Goal: Task Accomplishment & Management: Manage account settings

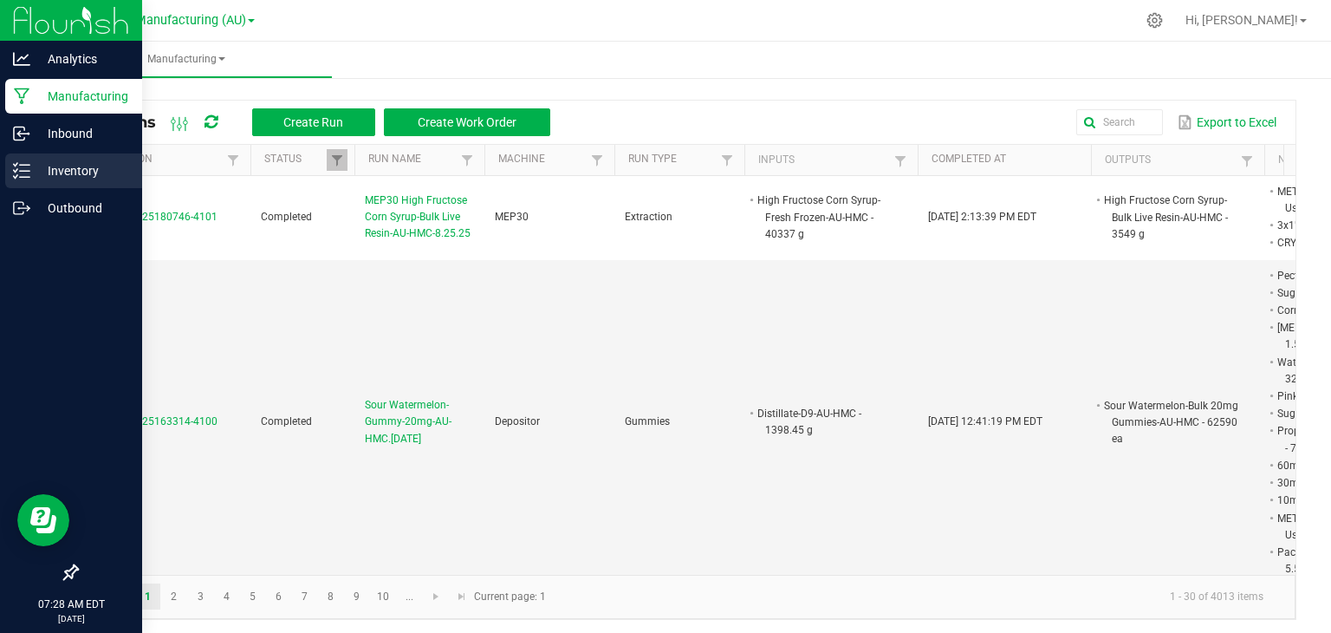
click at [41, 166] on p "Inventory" at bounding box center [82, 170] width 104 height 21
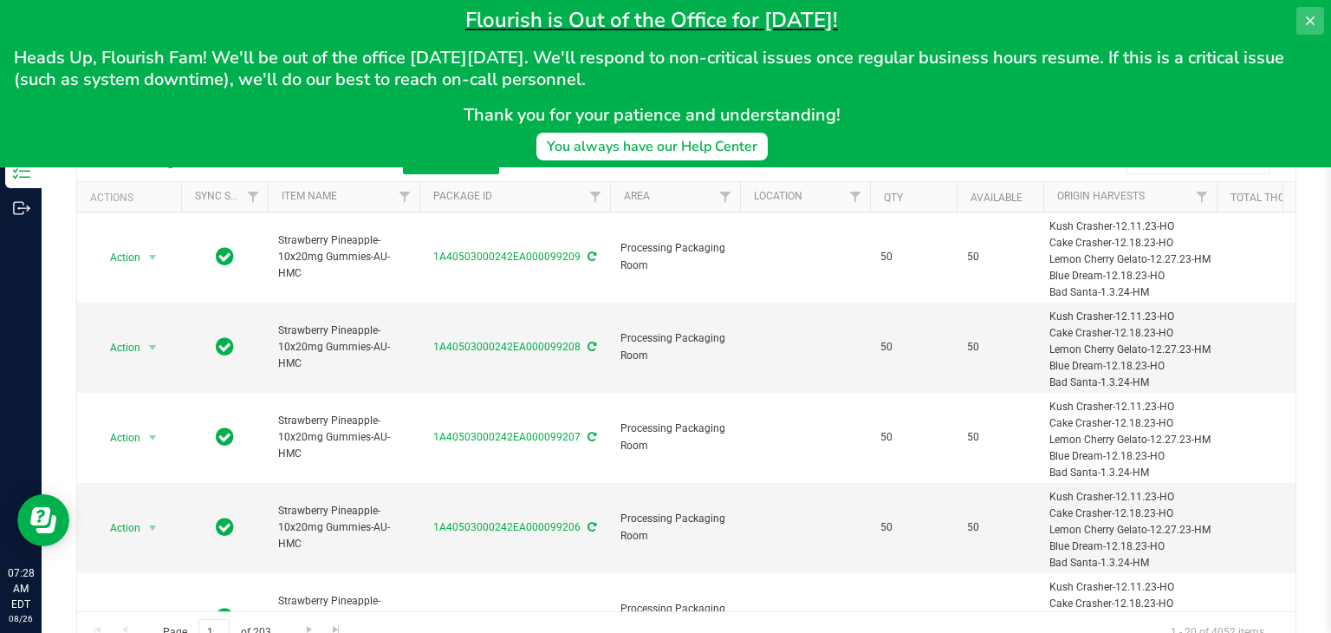
click at [1307, 18] on icon at bounding box center [1310, 20] width 9 height 9
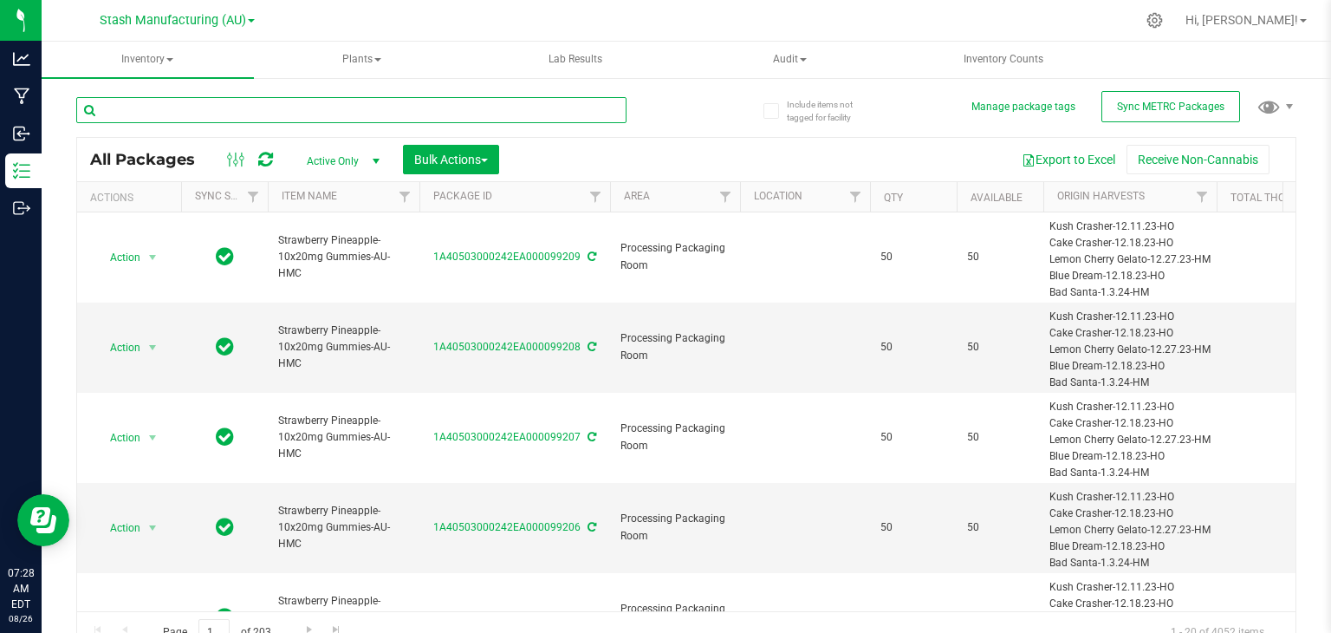
click at [361, 116] on input "text" at bounding box center [351, 110] width 550 height 26
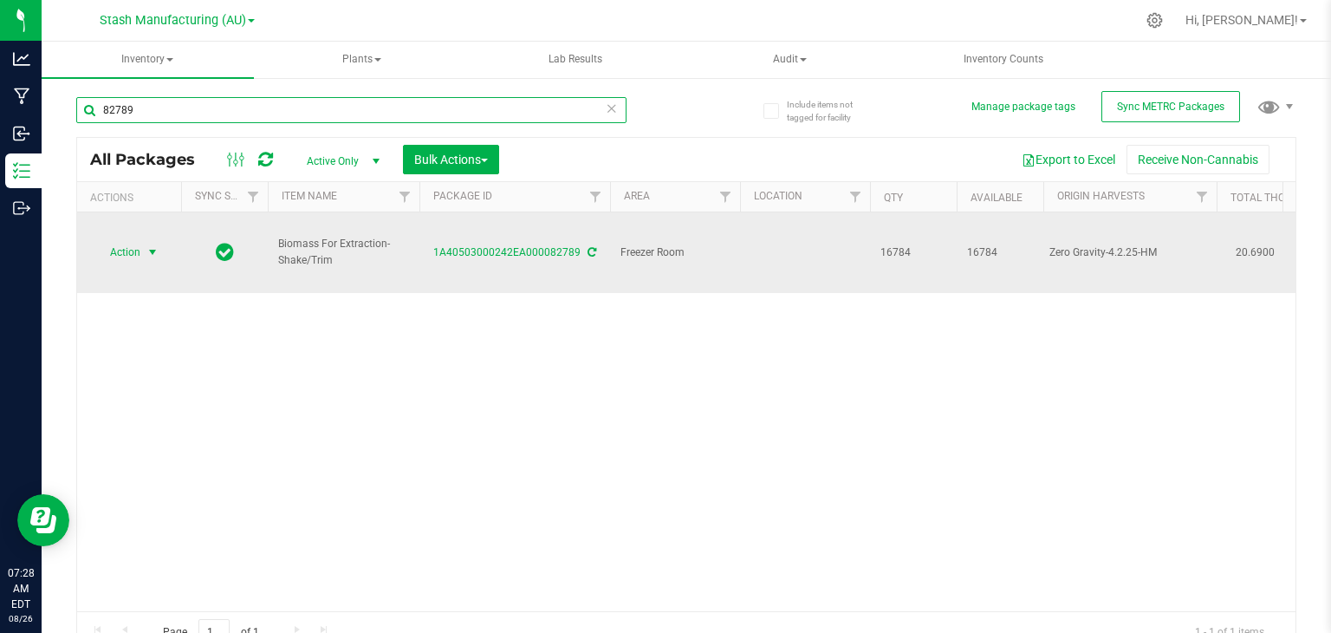
type input "82789"
click at [156, 245] on span "select" at bounding box center [153, 252] width 14 height 14
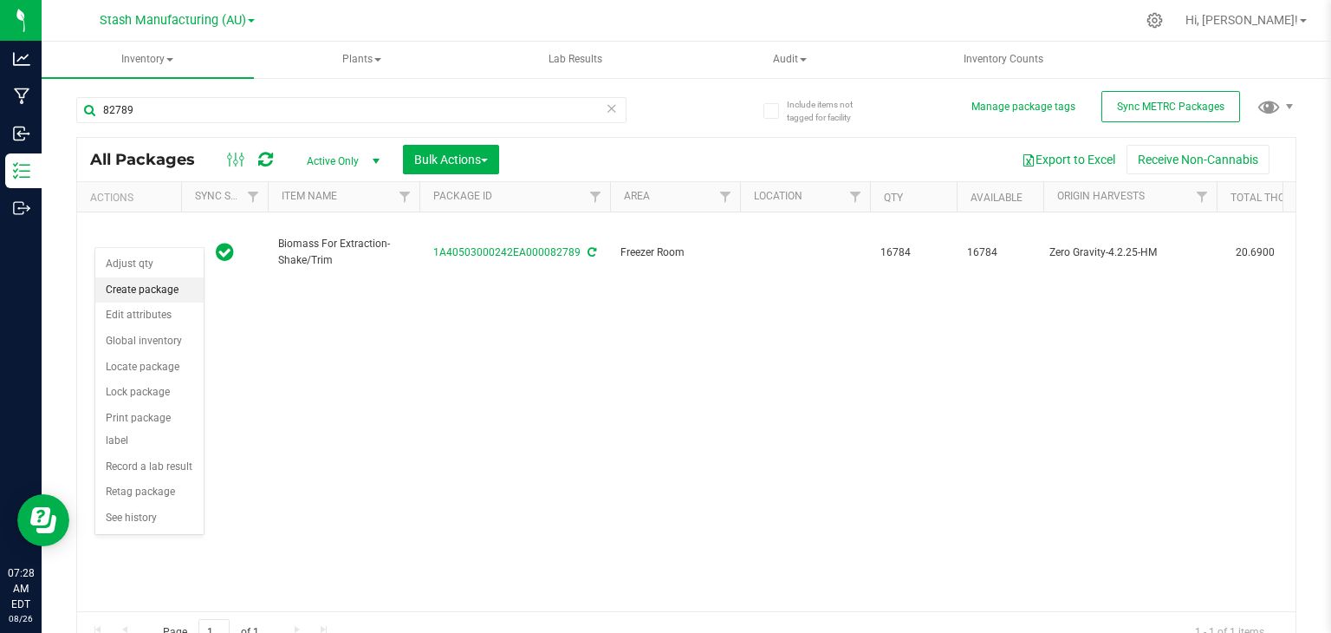
click at [151, 282] on li "Create package" at bounding box center [149, 290] width 108 height 26
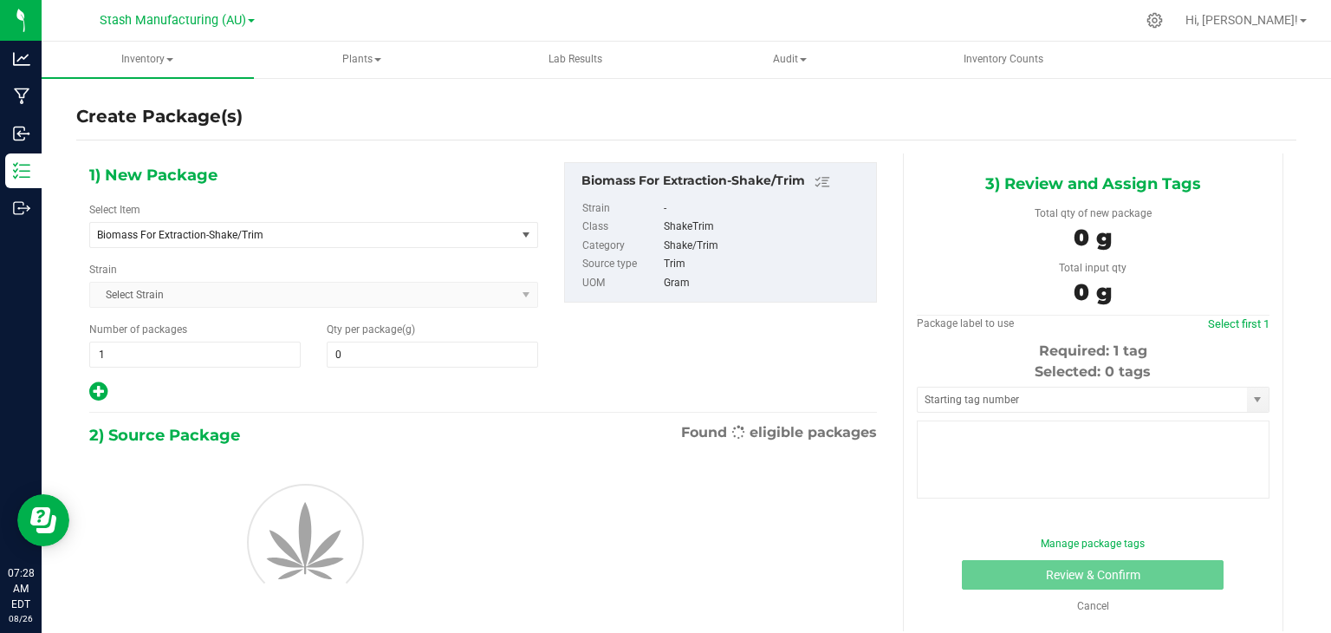
type input "0.0000"
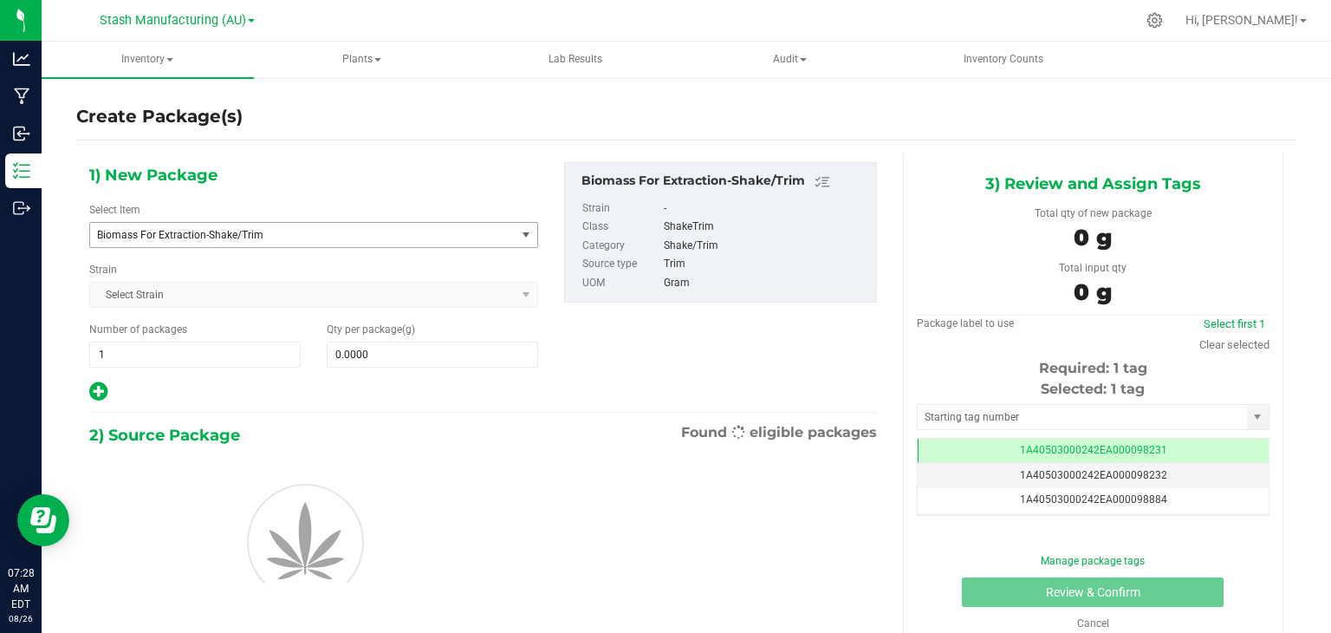
click at [213, 237] on span "Biomass For Extraction-Shake/Trim" at bounding box center [294, 235] width 395 height 12
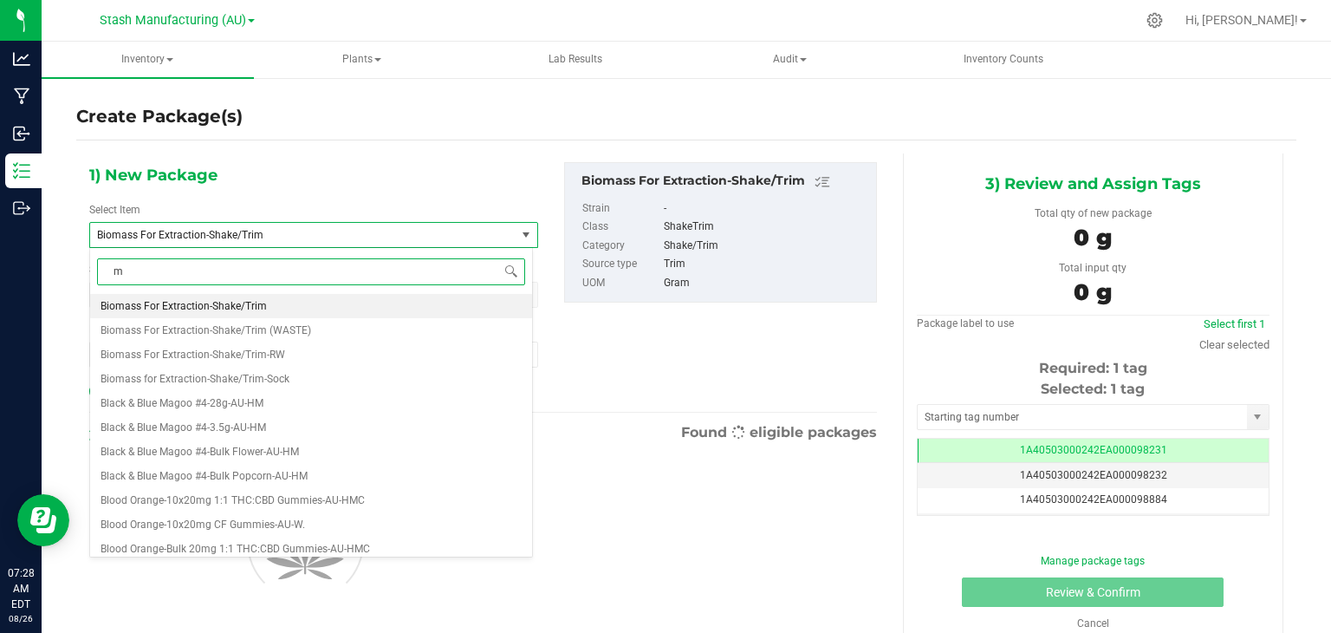
type input "mi"
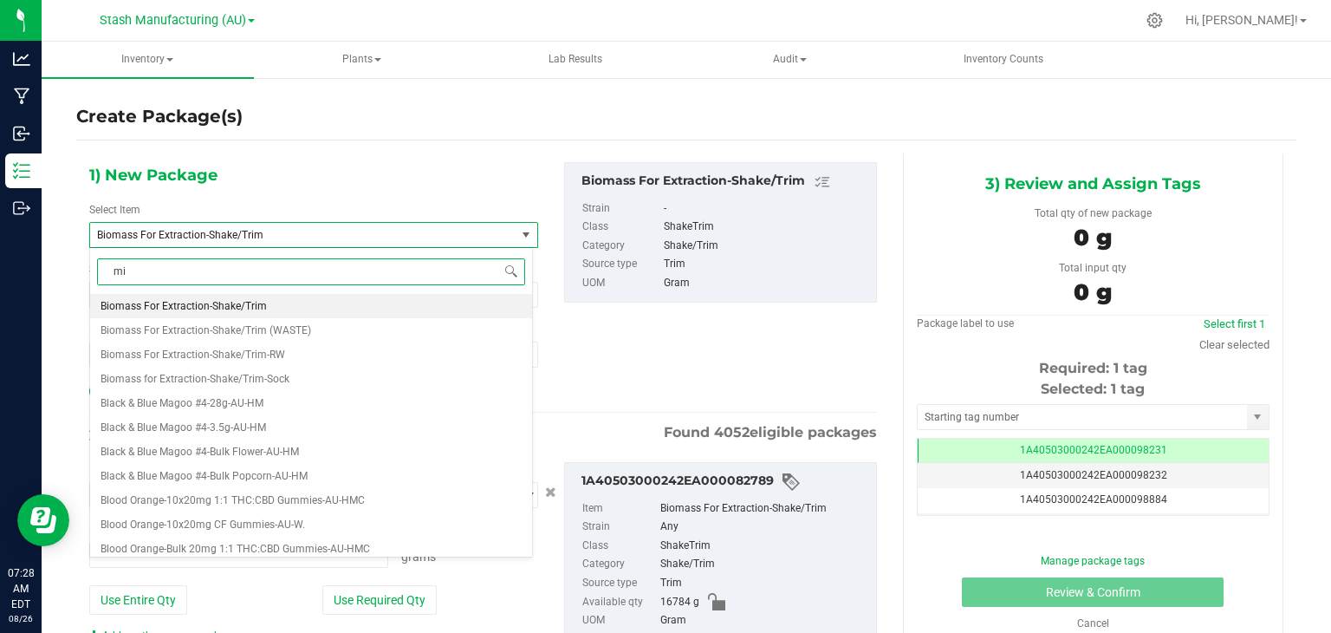
type input "0.0000 g"
type input "mixed"
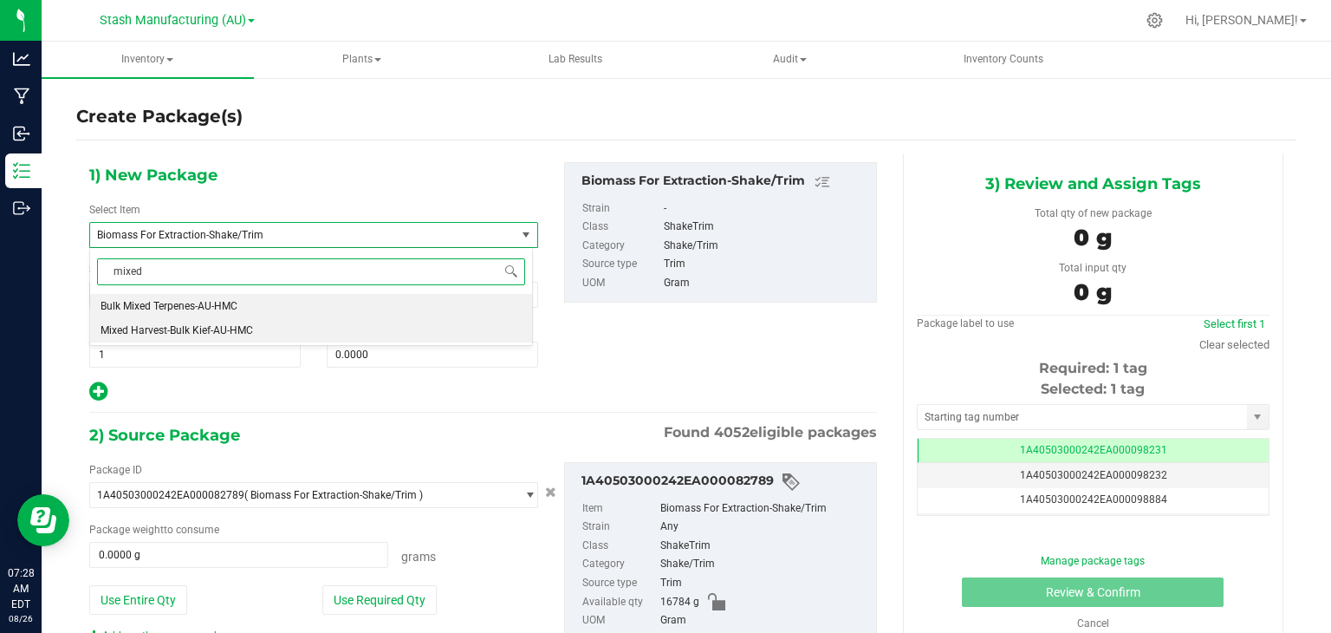
click at [228, 324] on span "Mixed Harvest-Bulk Kief-AU-HMC" at bounding box center [177, 330] width 153 height 12
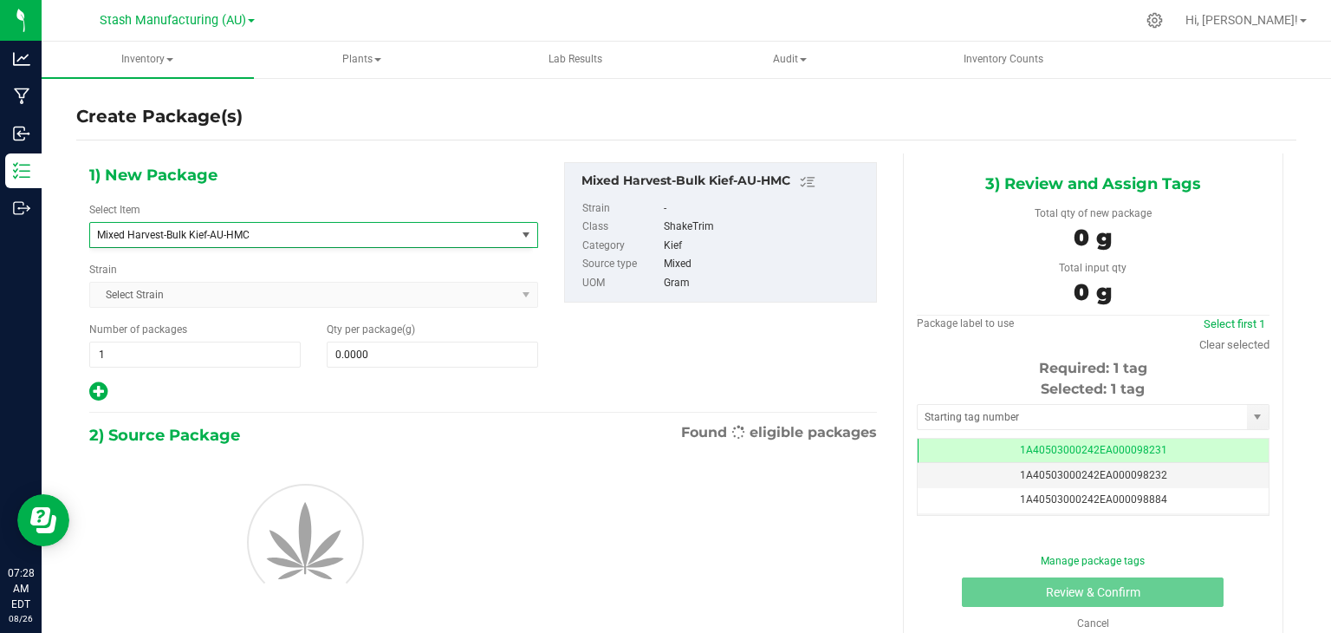
type input "0.0000"
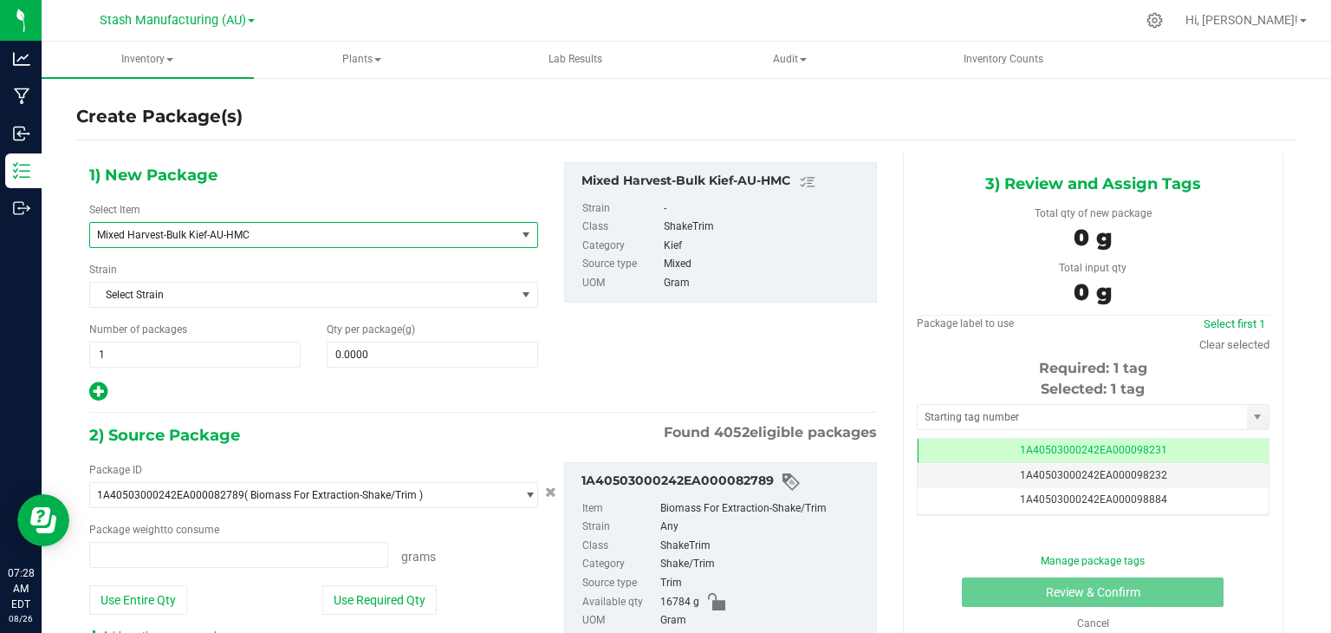
type input "0.0000 g"
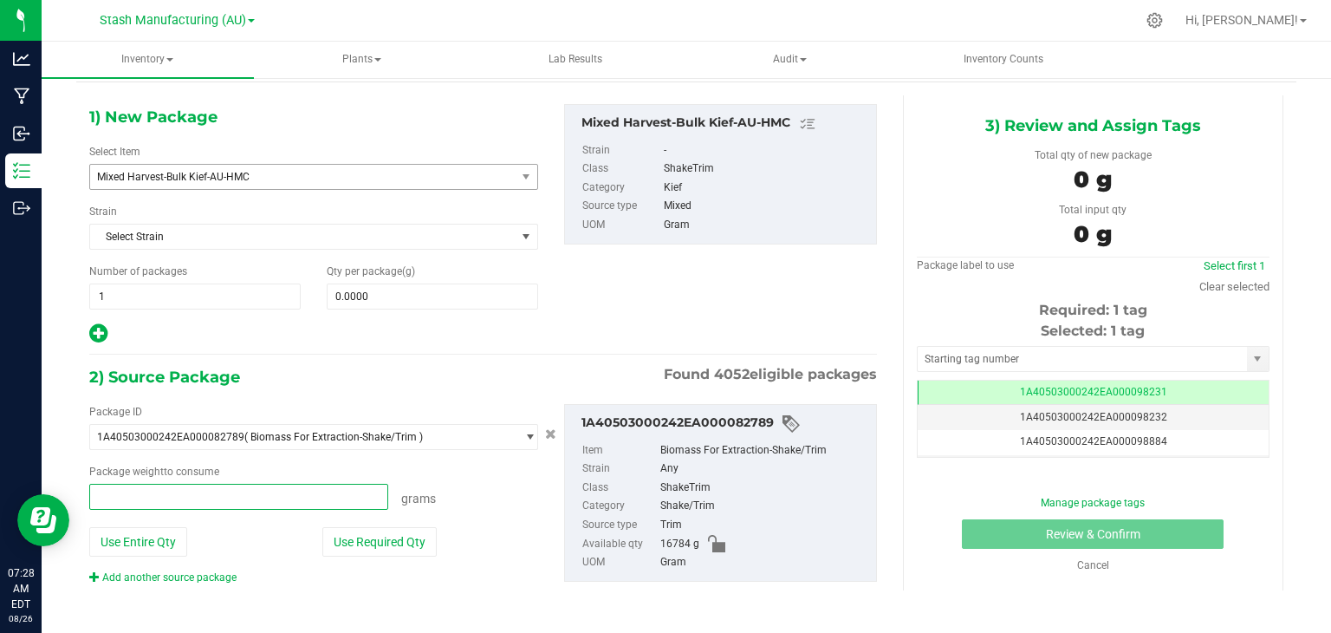
click at [183, 493] on span at bounding box center [238, 497] width 299 height 26
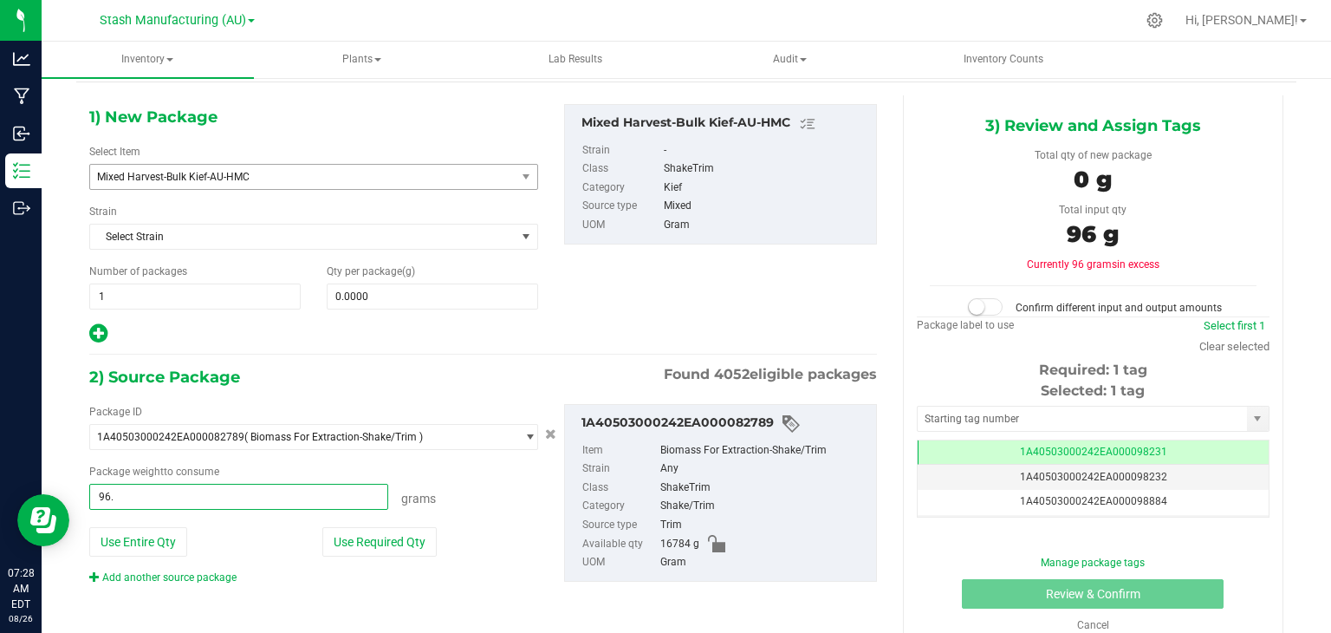
type input "96.4"
type input "96.4000 g"
click at [453, 291] on span at bounding box center [432, 296] width 211 height 26
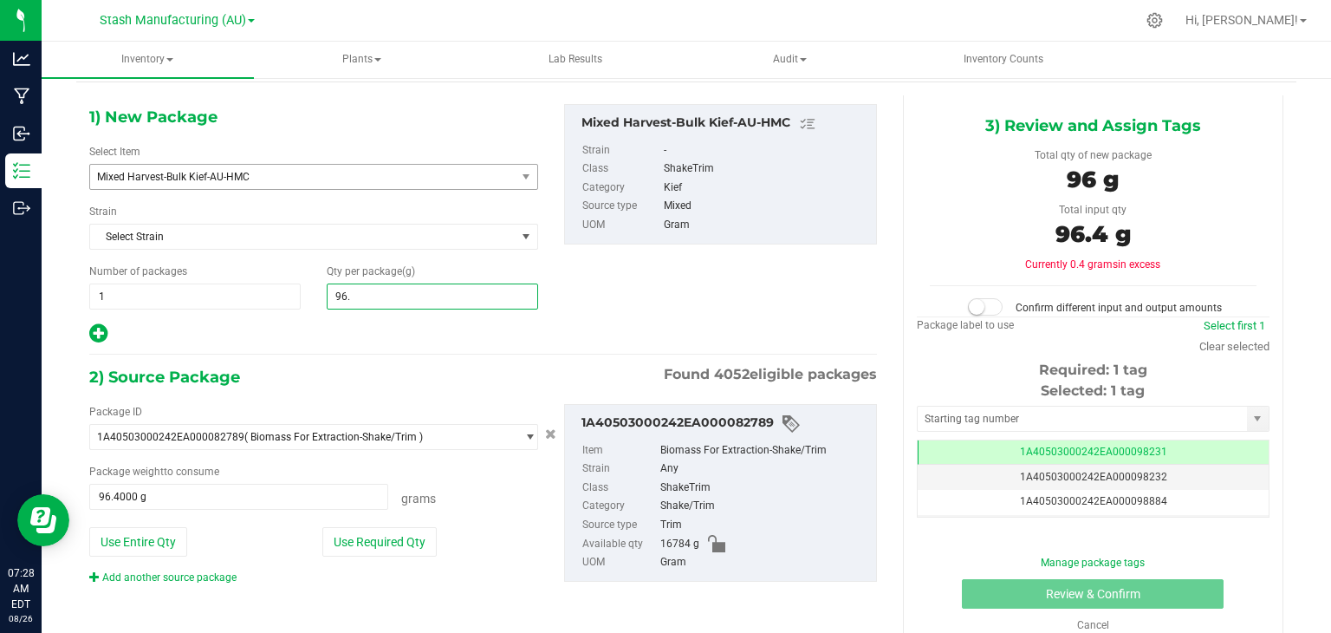
type input "96.4"
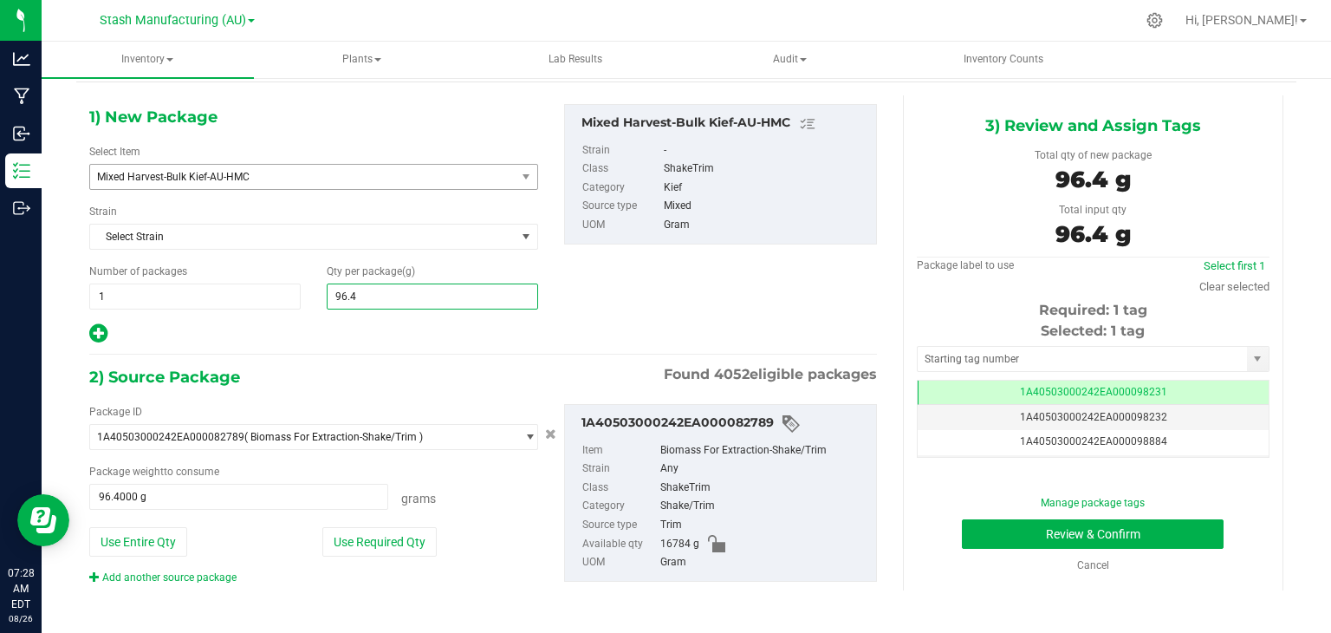
type input "96.4000"
click at [445, 334] on div at bounding box center [313, 333] width 449 height 23
click at [950, 347] on input "text" at bounding box center [1082, 359] width 329 height 24
click at [482, 345] on div "1) New Package Select Item Mixed Harvest-Bulk Kief-AU-HMC Milk Truck-1g Live Re…" at bounding box center [483, 358] width 814 height 526
click at [166, 576] on link "Add another source package" at bounding box center [162, 577] width 147 height 12
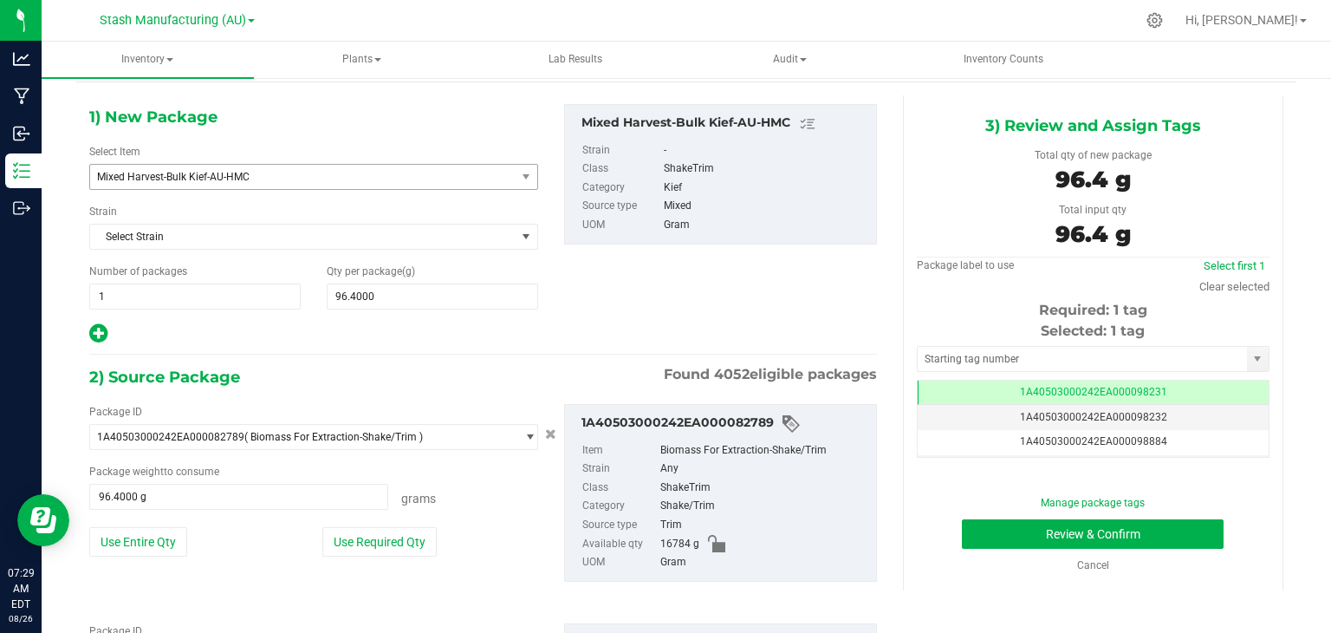
scroll to position [185, 0]
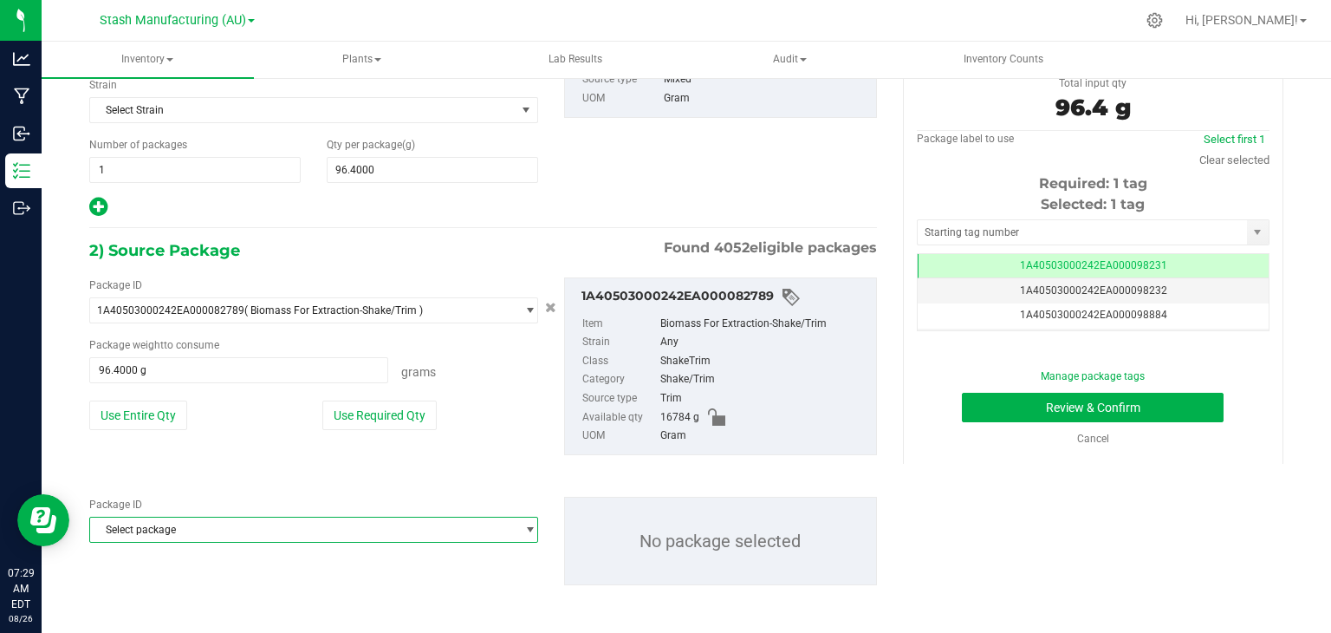
click at [215, 535] on span "Select package" at bounding box center [302, 529] width 425 height 24
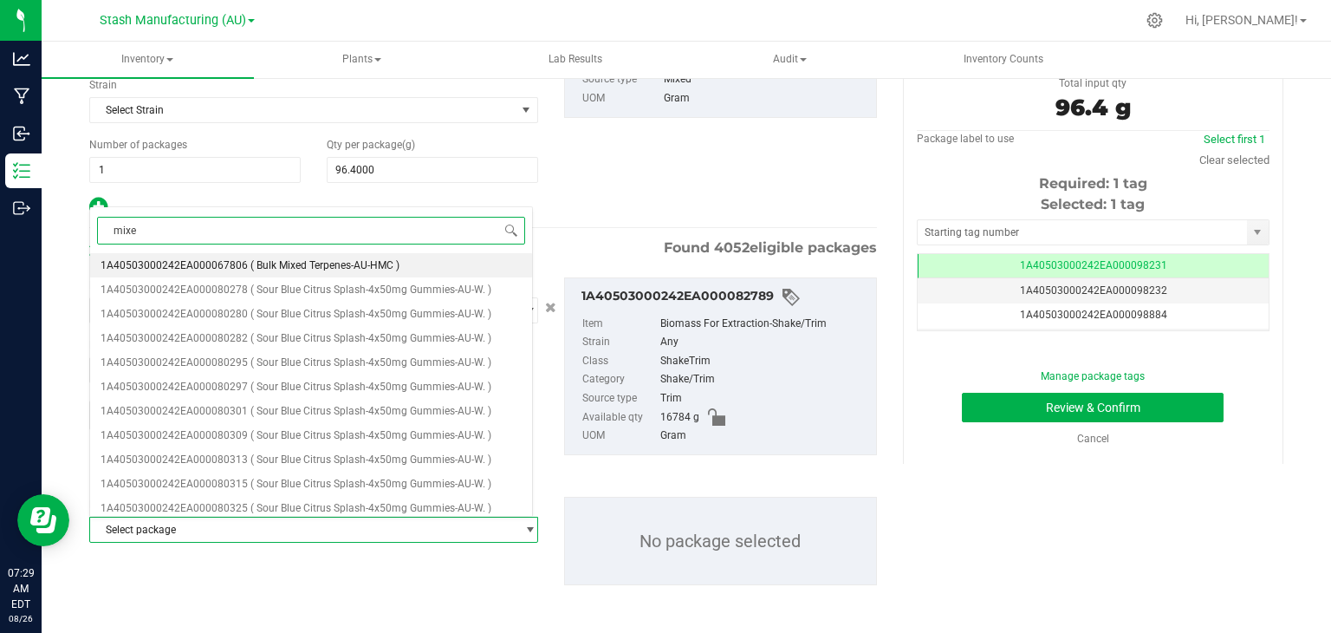
type input "mixed"
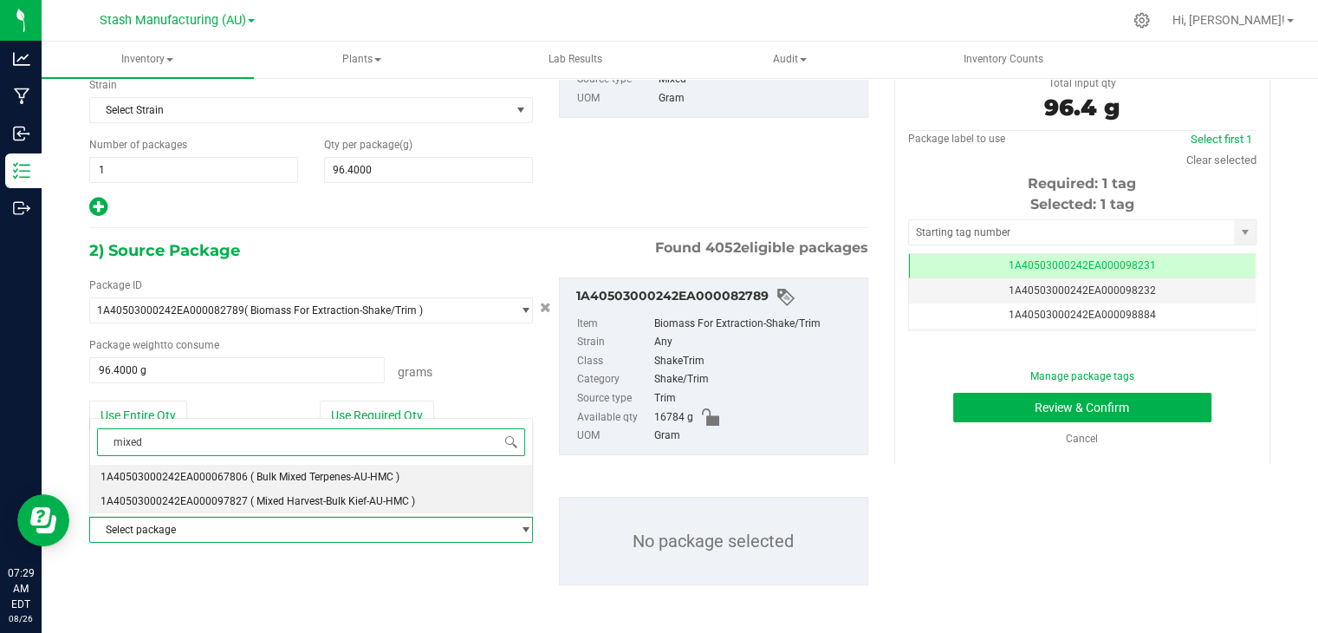
click at [331, 499] on span "( Mixed Harvest-Bulk Kief-AU-HMC )" at bounding box center [332, 501] width 165 height 12
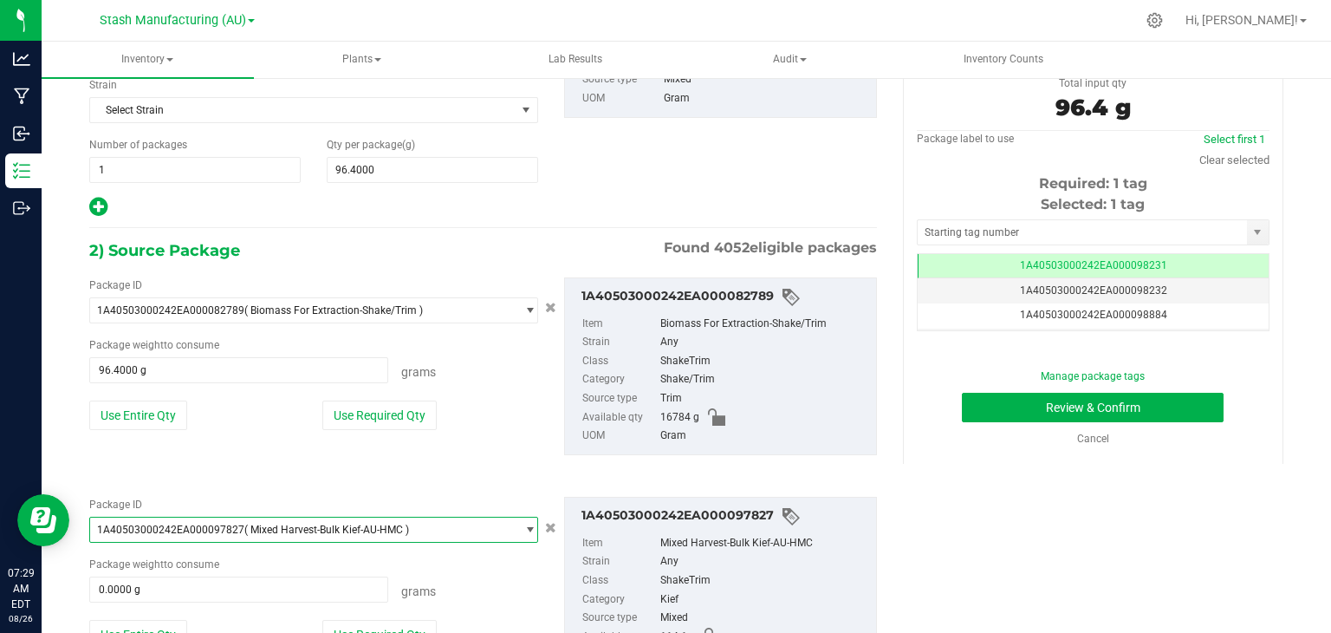
scroll to position [312, 0]
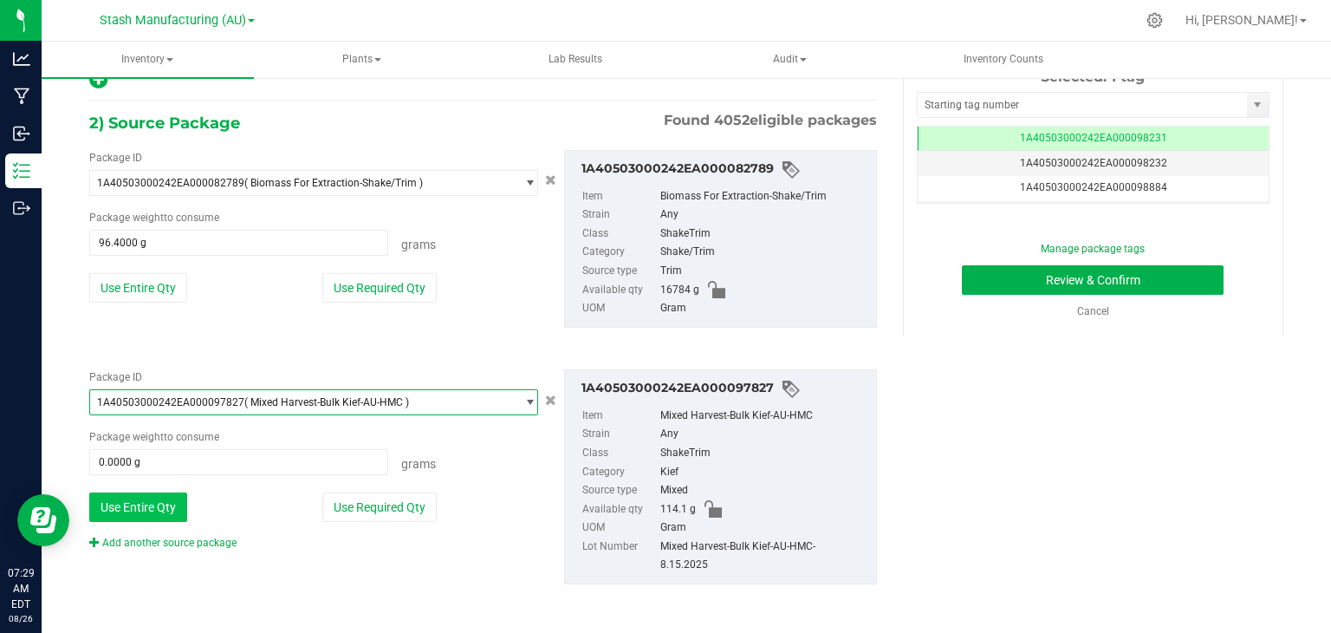
click at [147, 494] on button "Use Entire Qty" at bounding box center [138, 506] width 98 height 29
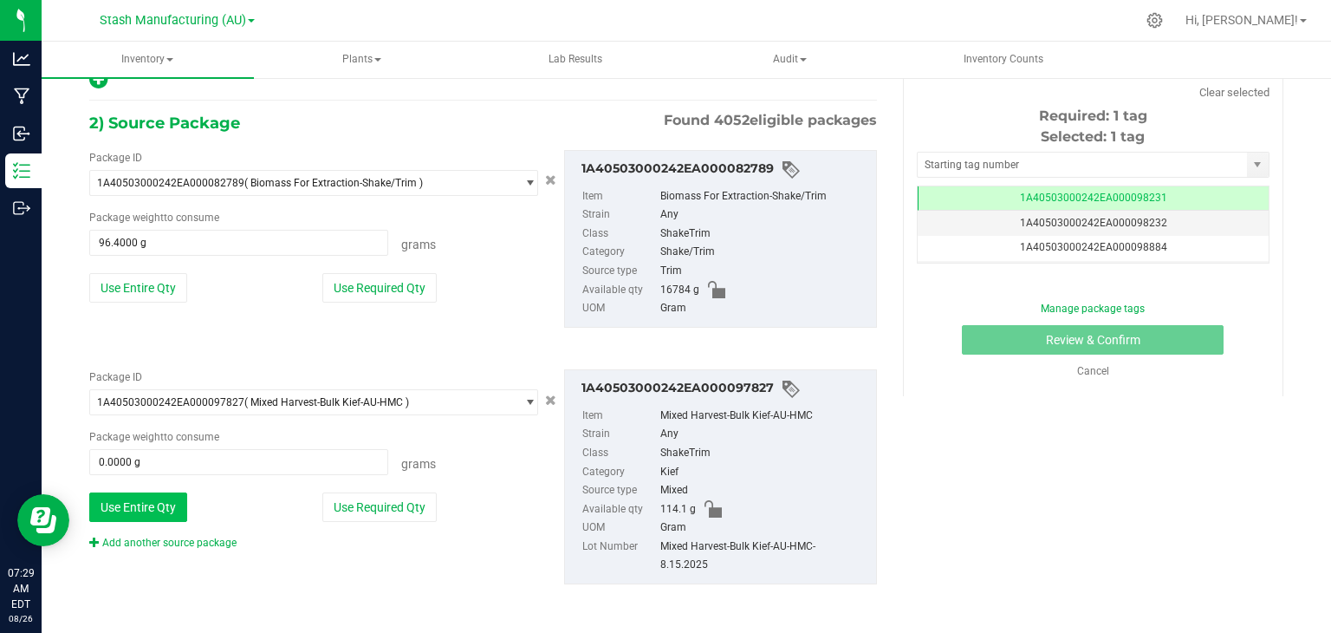
type input "114.1000 g"
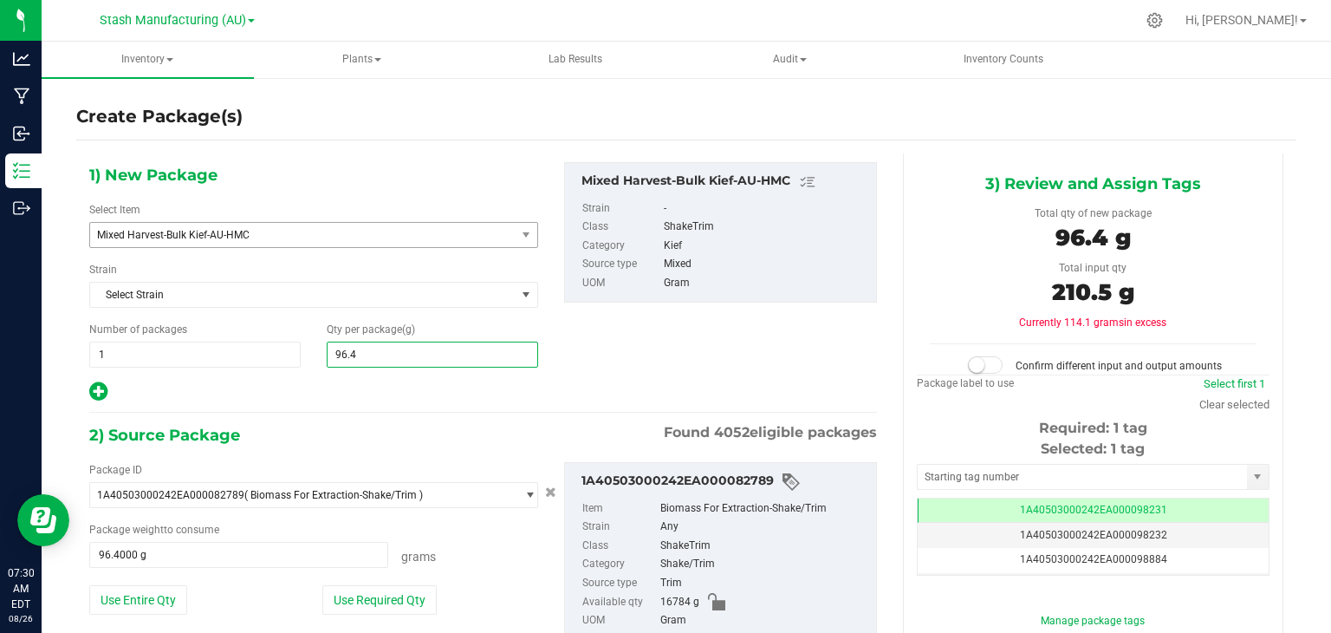
click at [409, 358] on span "96.4000 96.4" at bounding box center [432, 354] width 211 height 26
type input "9"
type input "210.5"
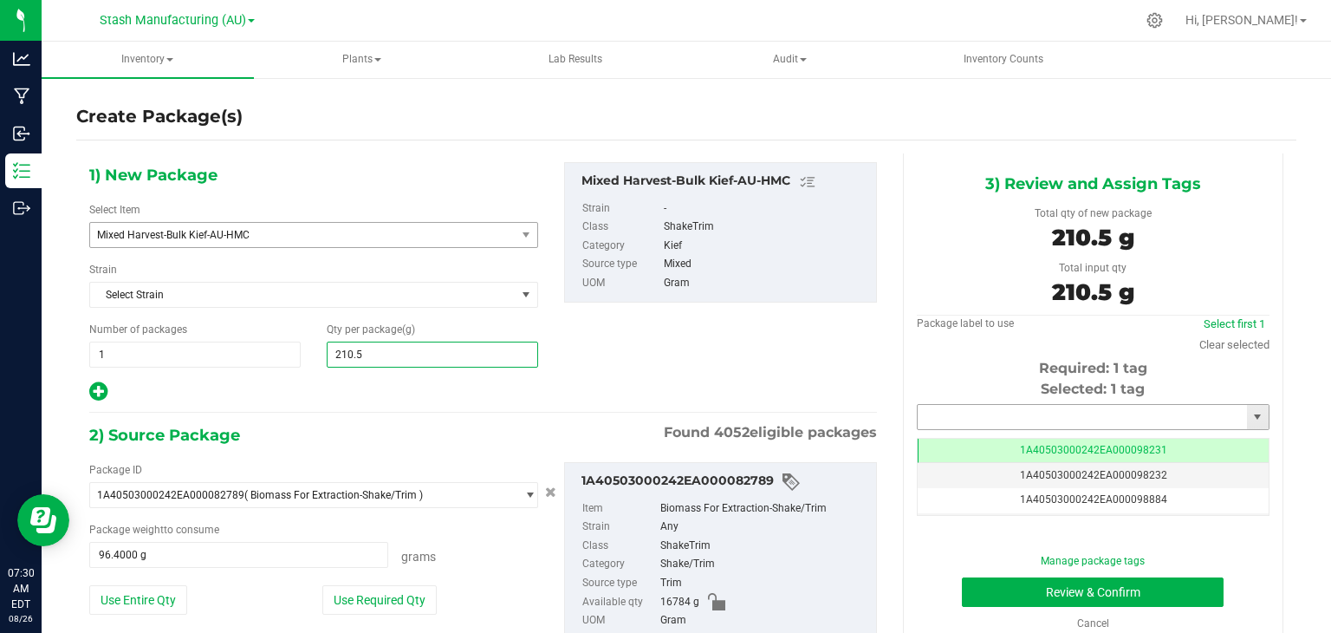
type input "210.5000"
click at [1001, 418] on input "text" at bounding box center [1082, 417] width 329 height 24
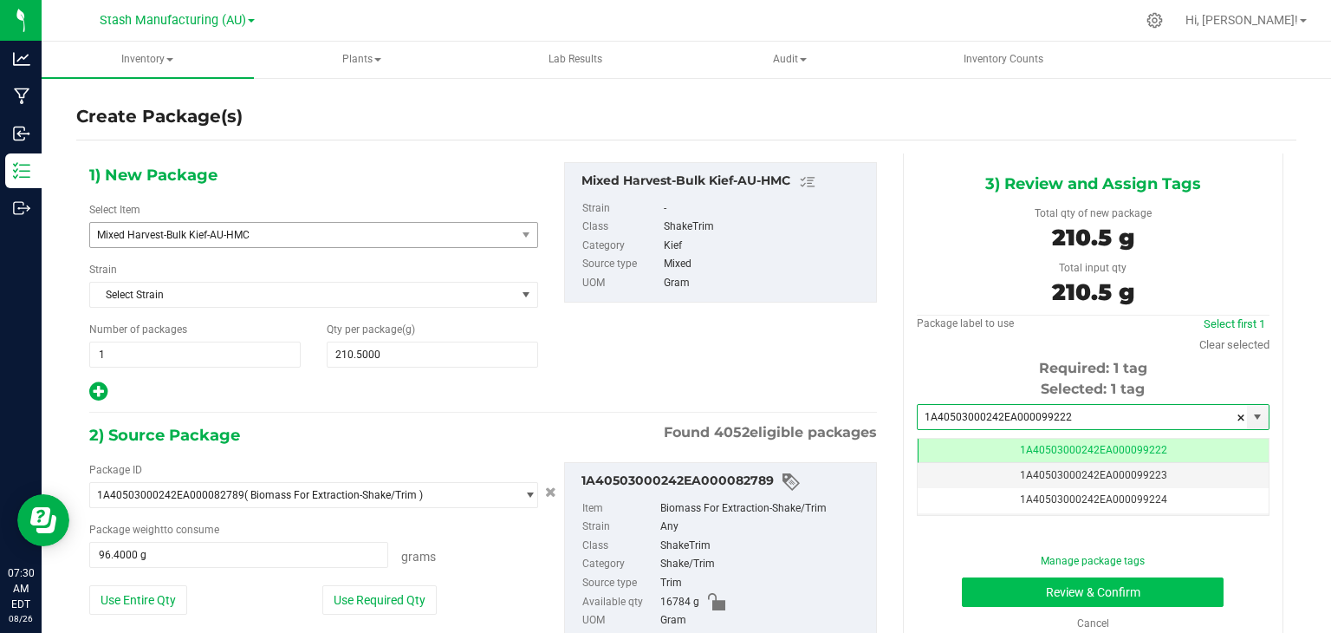
type input "1A40503000242EA000099222"
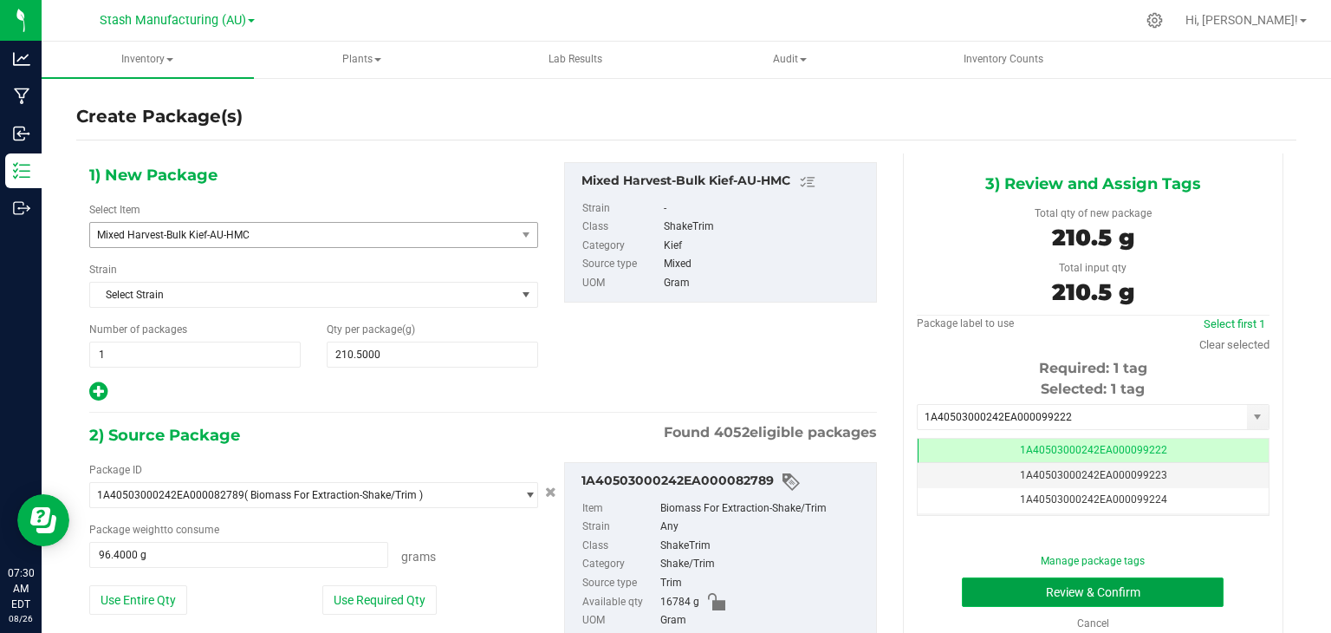
click at [1034, 597] on button "Review & Confirm" at bounding box center [1093, 591] width 262 height 29
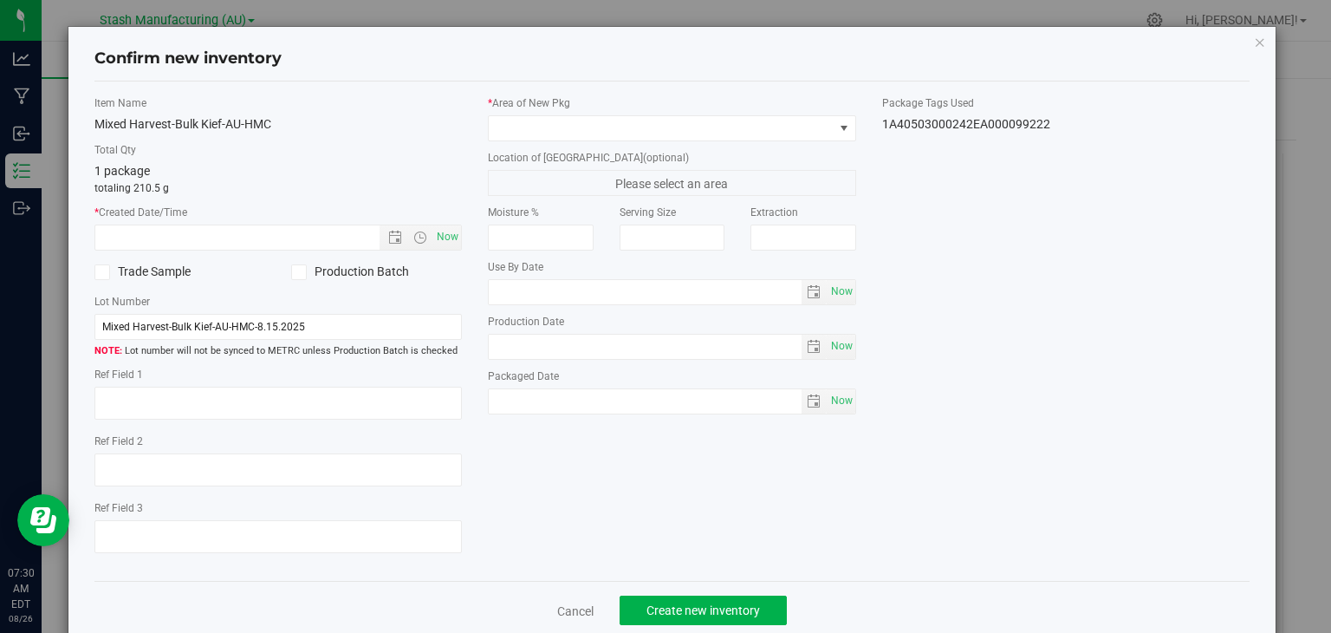
type input "[DATE]"
click at [444, 237] on span "Now" at bounding box center [447, 236] width 29 height 25
type input "[DATE] 7:30 AM"
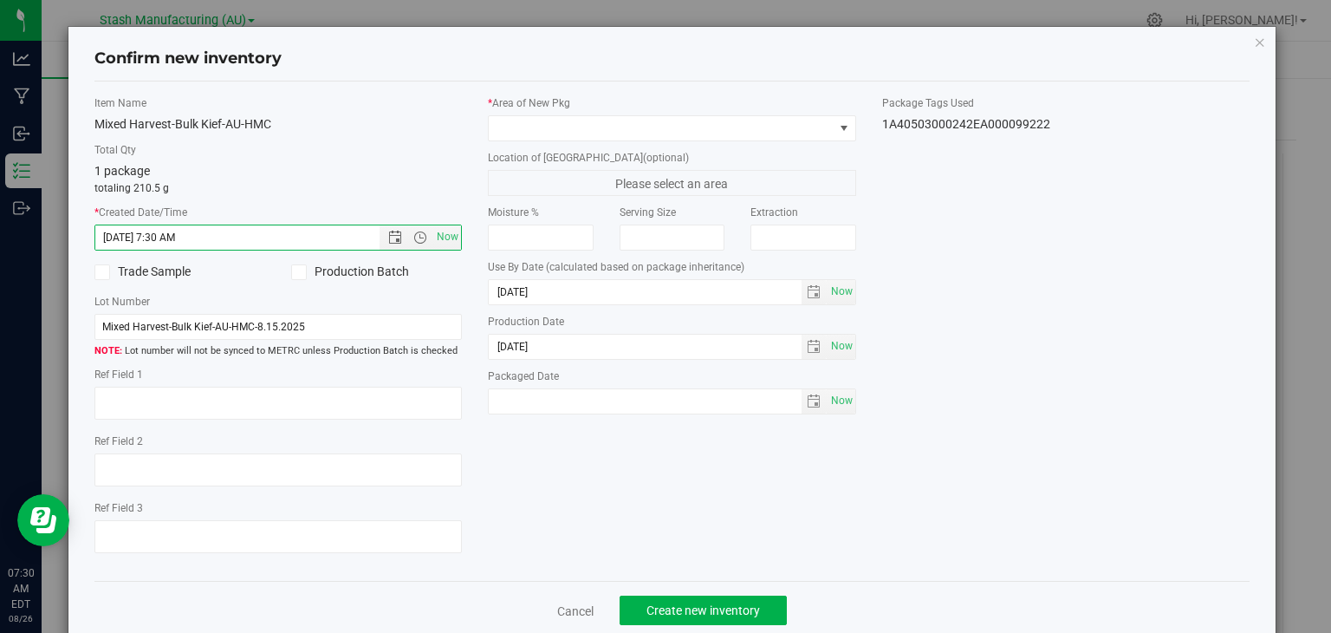
click at [293, 272] on icon at bounding box center [298, 272] width 11 height 0
click at [0, 0] on input "Production Batch" at bounding box center [0, 0] width 0 height 0
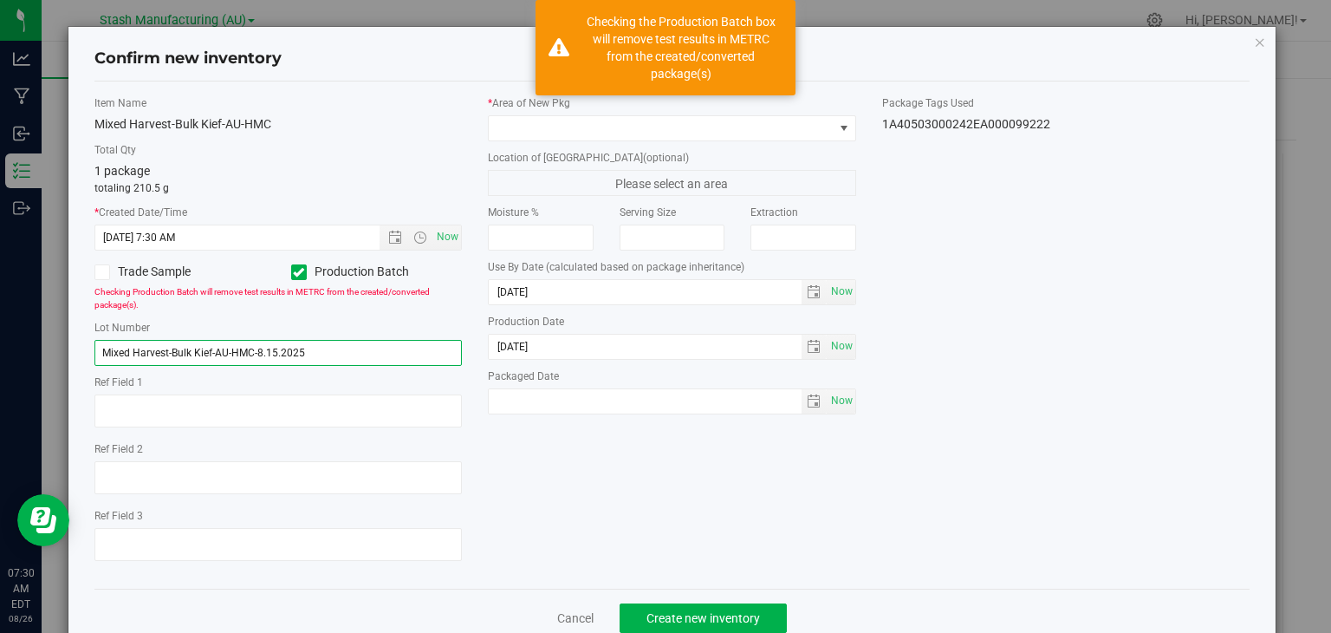
click at [270, 351] on input "Mixed Harvest-Bulk Kief-AU-HMC-8.15.2025" at bounding box center [278, 353] width 368 height 26
type input "Mixed Harvest-Bulk Kief-AU-HMC-8.26.2025"
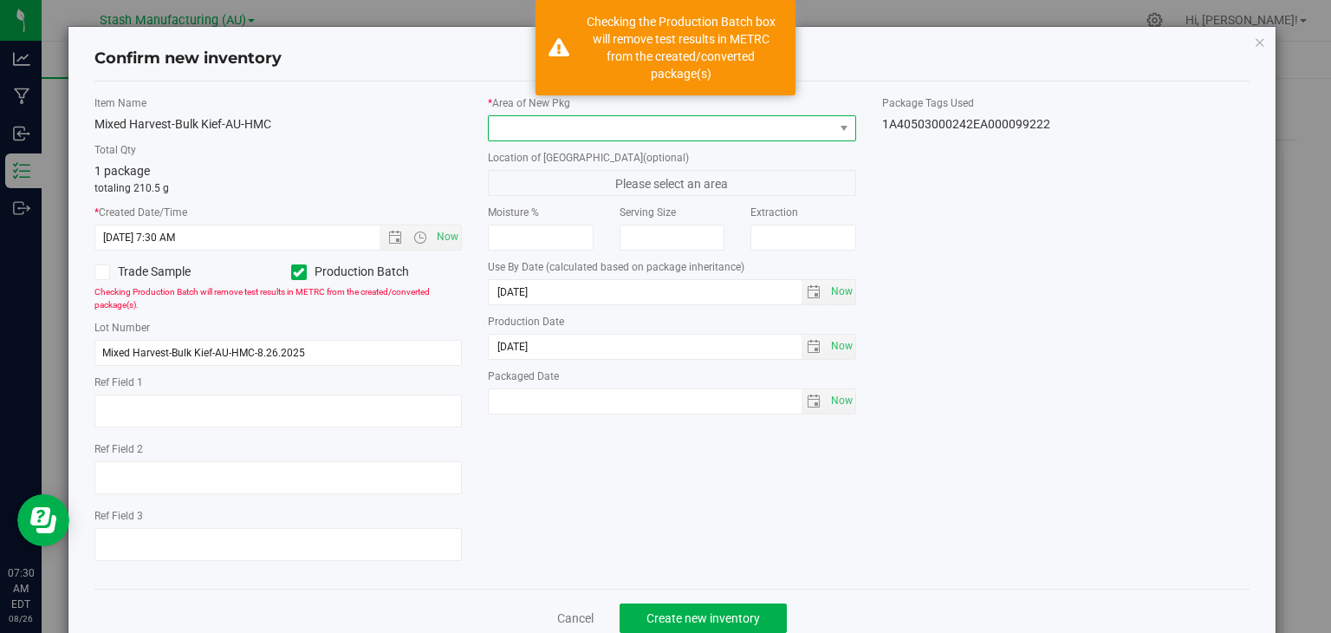
click at [784, 122] on span at bounding box center [661, 128] width 345 height 24
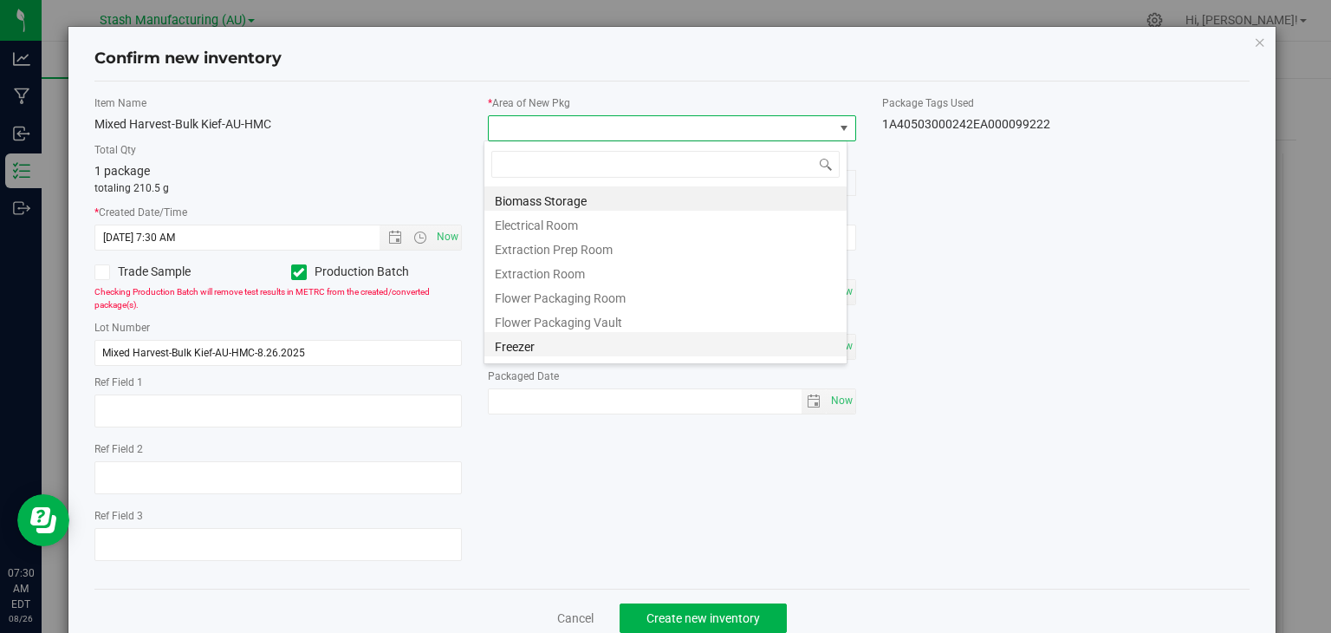
click at [558, 344] on li "Freezer" at bounding box center [665, 344] width 362 height 24
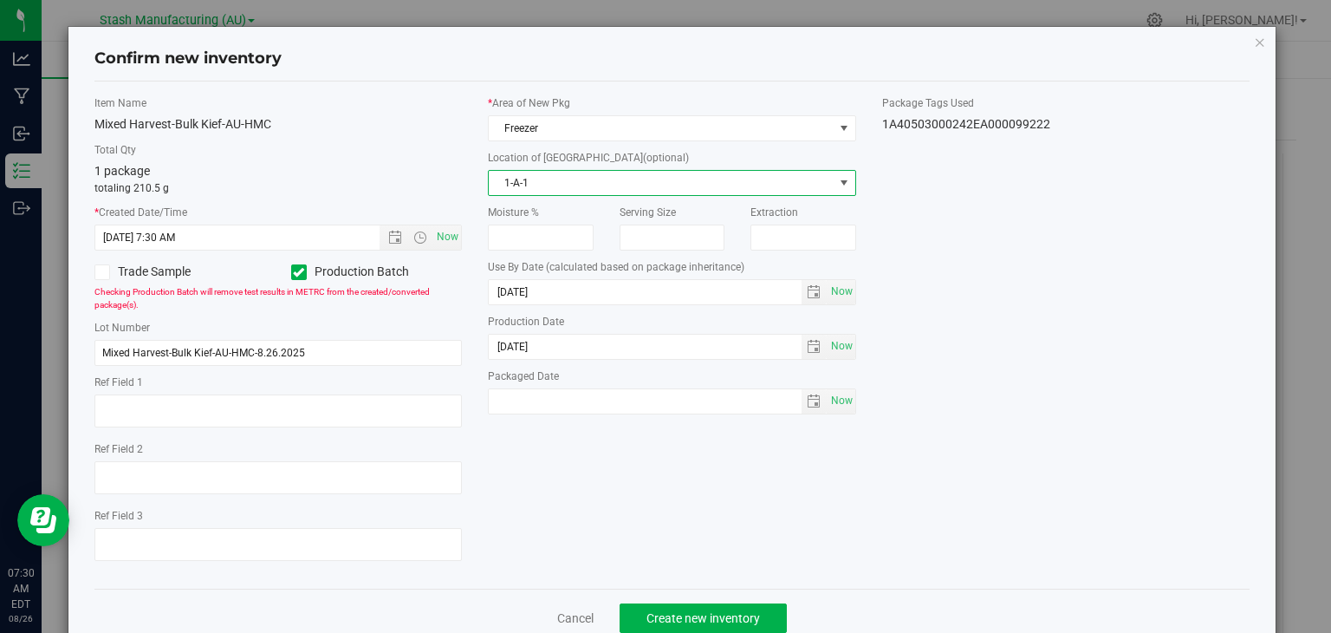
click at [837, 184] on span "select" at bounding box center [844, 183] width 14 height 14
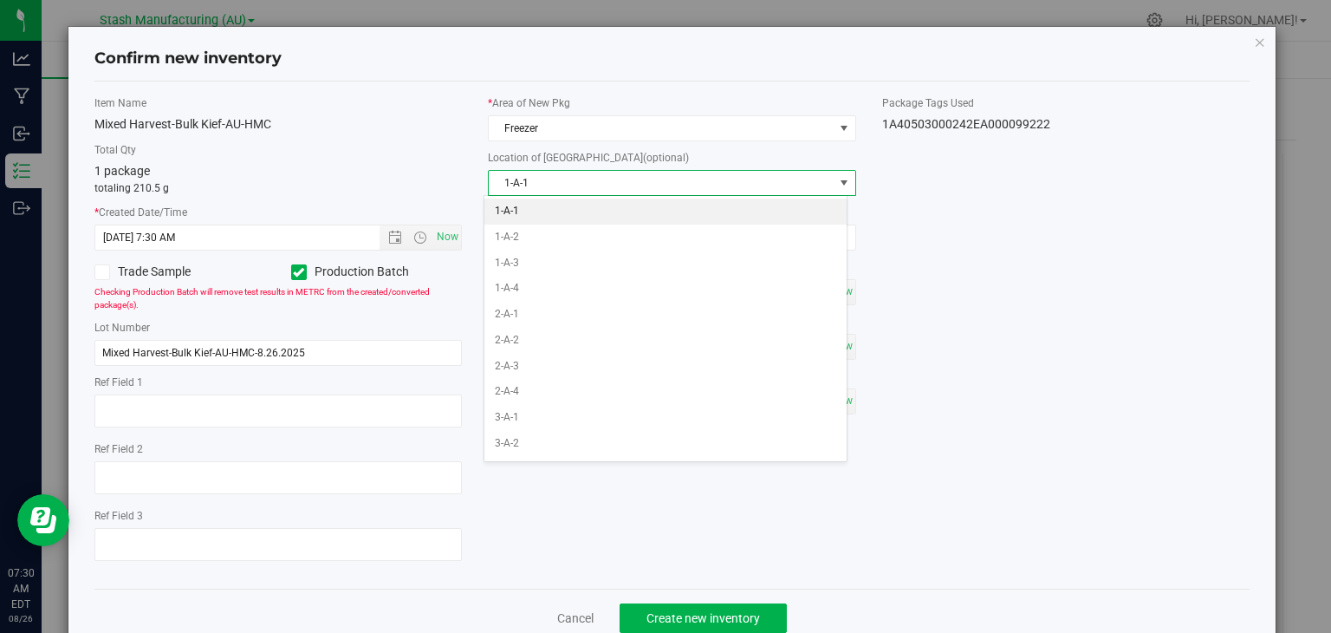
click at [837, 184] on span "select" at bounding box center [844, 183] width 14 height 14
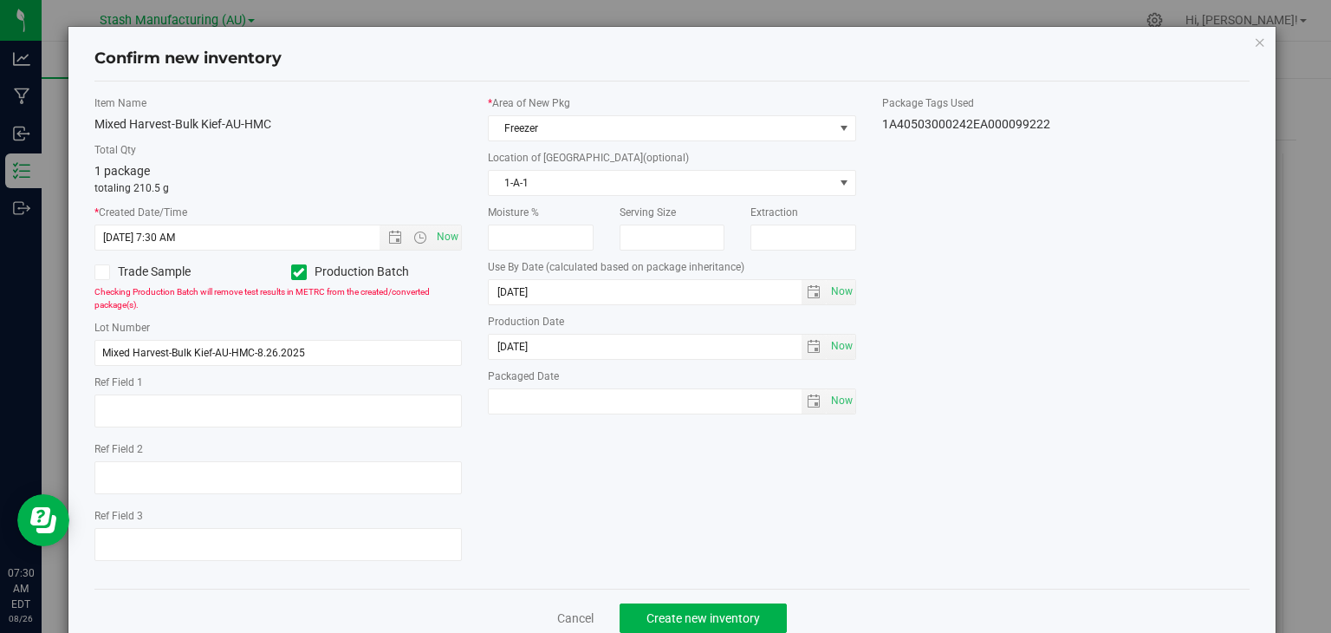
click at [954, 229] on div "Item Name Mixed Harvest-Bulk Kief-AU-HMC Total Qty 1 package totaling 210.5 g *…" at bounding box center [672, 334] width 1182 height 479
click at [839, 290] on span "Now" at bounding box center [841, 291] width 29 height 25
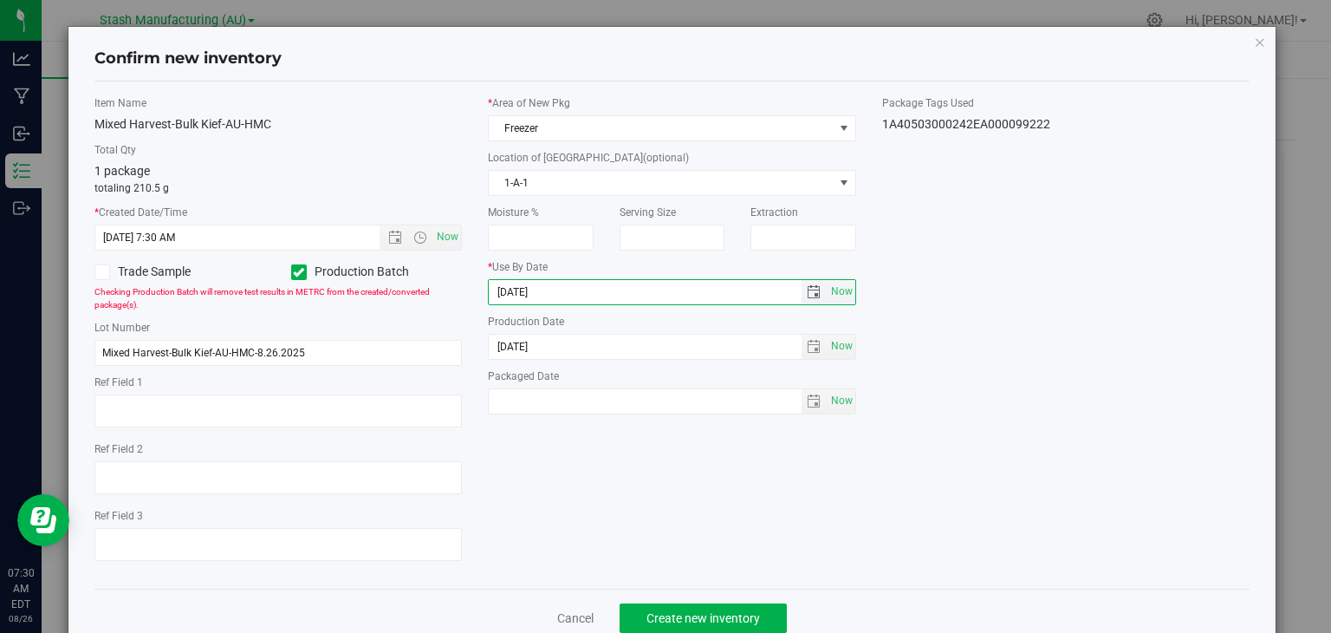
click at [513, 295] on input "[DATE]" at bounding box center [645, 292] width 313 height 24
type input "[DATE]"
click at [838, 343] on span "Now" at bounding box center [841, 346] width 29 height 25
type input "[DATE]"
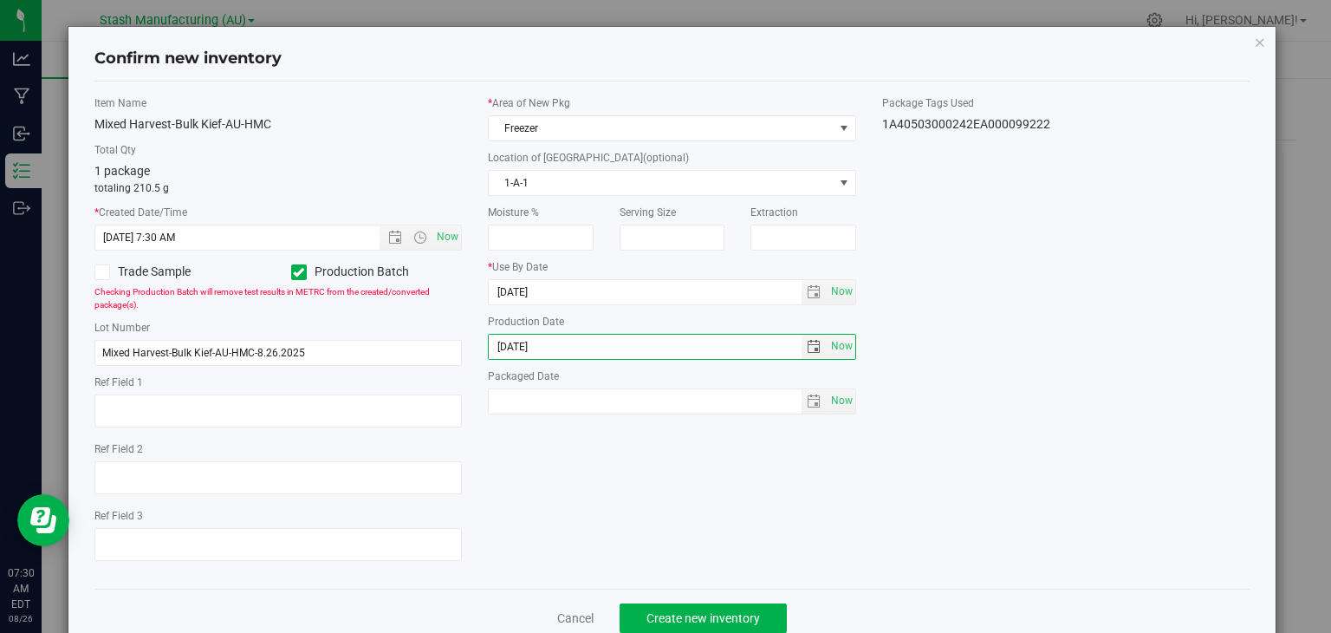
click at [990, 379] on div "Item Name Mixed Harvest-Bulk Kief-AU-HMC Total Qty 1 package totaling 210.5 g *…" at bounding box center [672, 334] width 1182 height 479
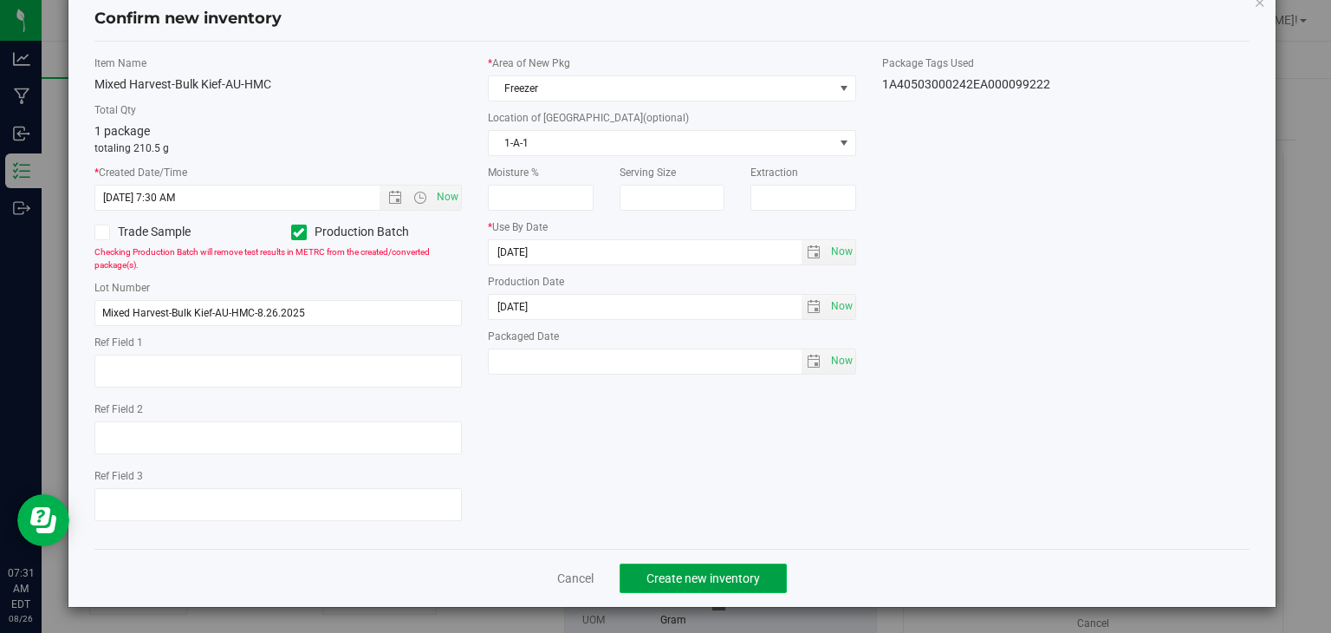
click at [683, 573] on span "Create new inventory" at bounding box center [703, 578] width 114 height 14
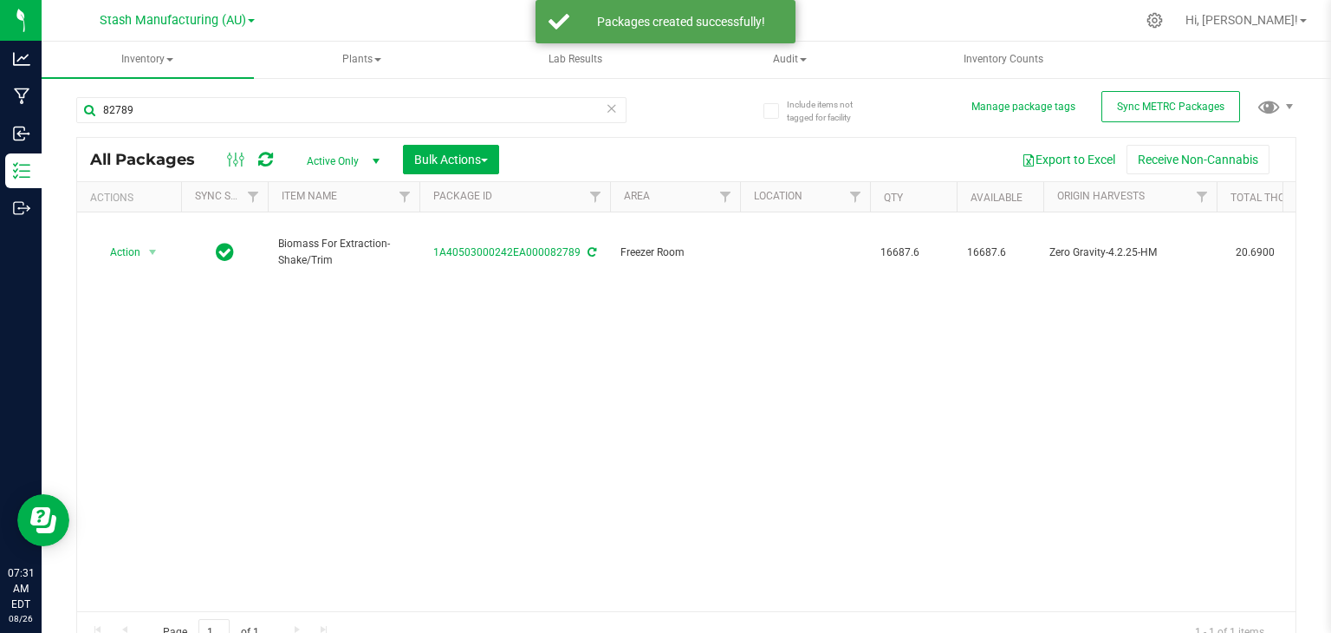
click at [606, 105] on icon at bounding box center [612, 107] width 12 height 21
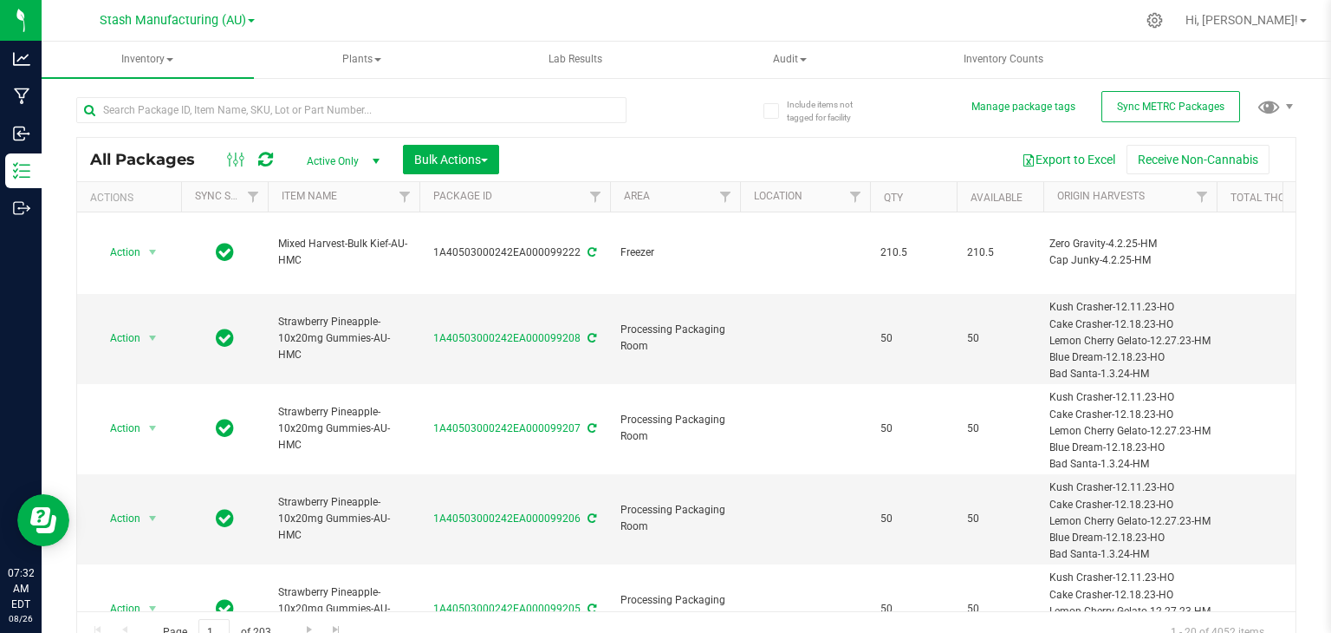
click at [1180, 44] on ul "Inventory All packages All inventory Waste log Create inventory Plants All plan…" at bounding box center [707, 60] width 1331 height 37
click at [897, 31] on div at bounding box center [722, 20] width 825 height 34
click at [288, 102] on input "text" at bounding box center [351, 110] width 550 height 26
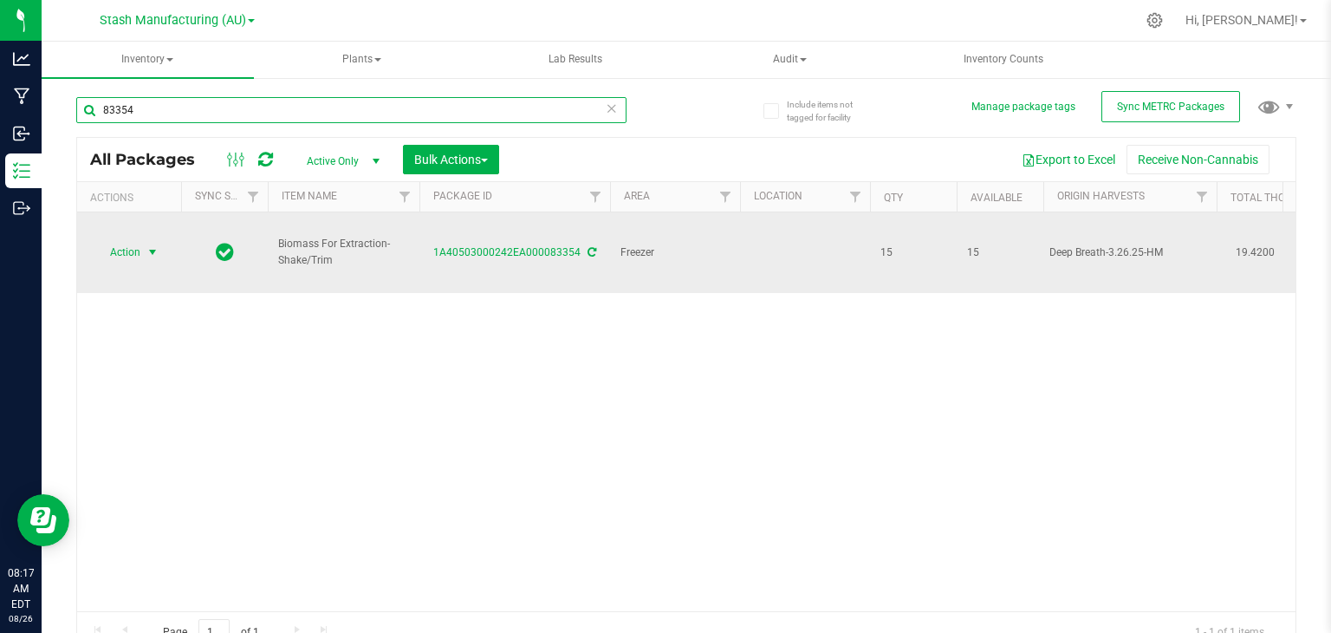
type input "83354"
click at [150, 245] on span "select" at bounding box center [153, 252] width 14 height 14
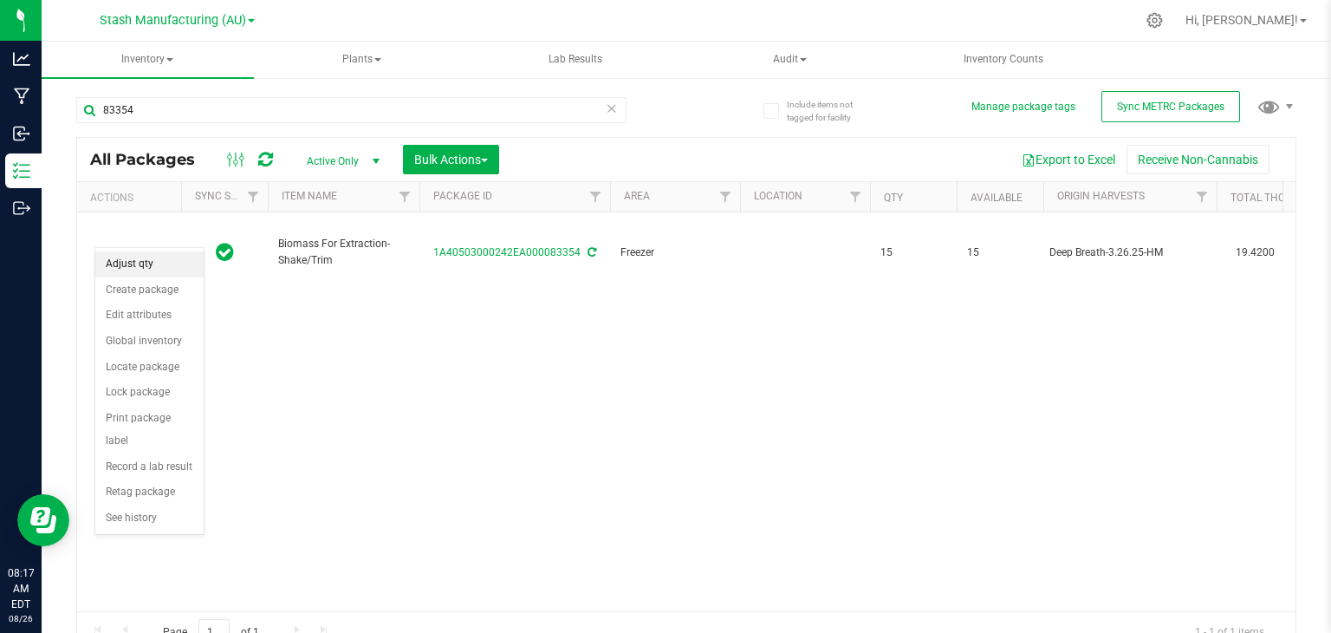
click at [135, 257] on li "Adjust qty" at bounding box center [149, 264] width 108 height 26
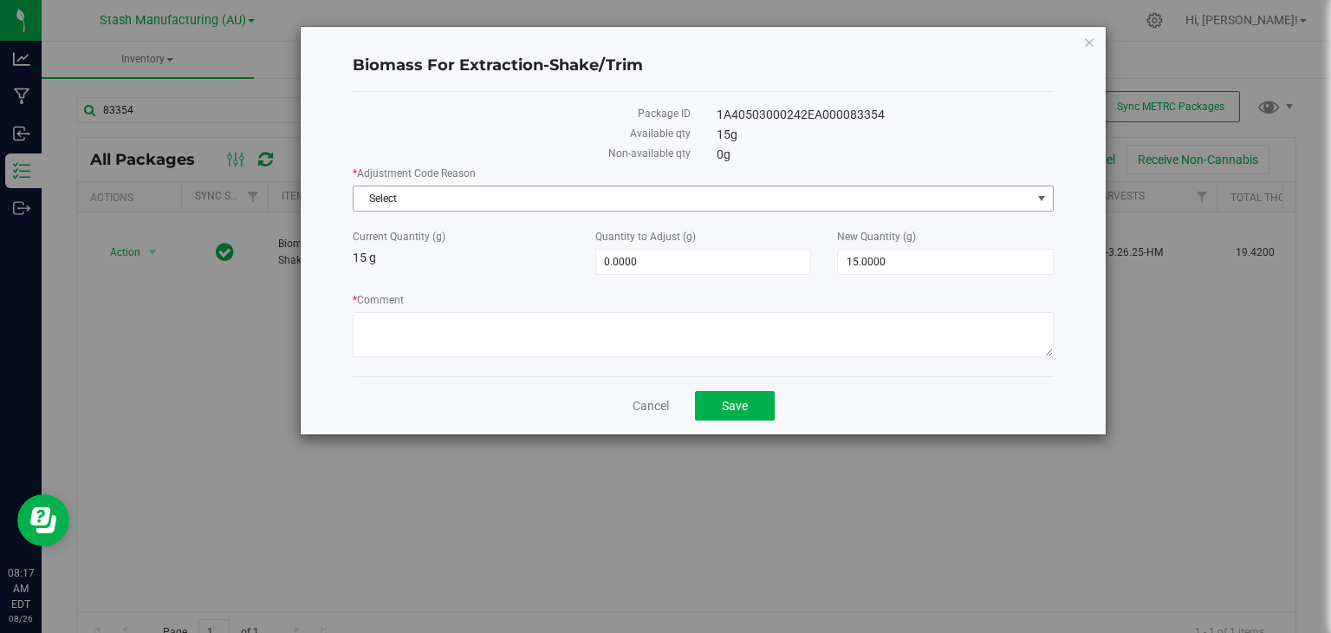
click at [497, 203] on span "Select" at bounding box center [693, 198] width 678 height 24
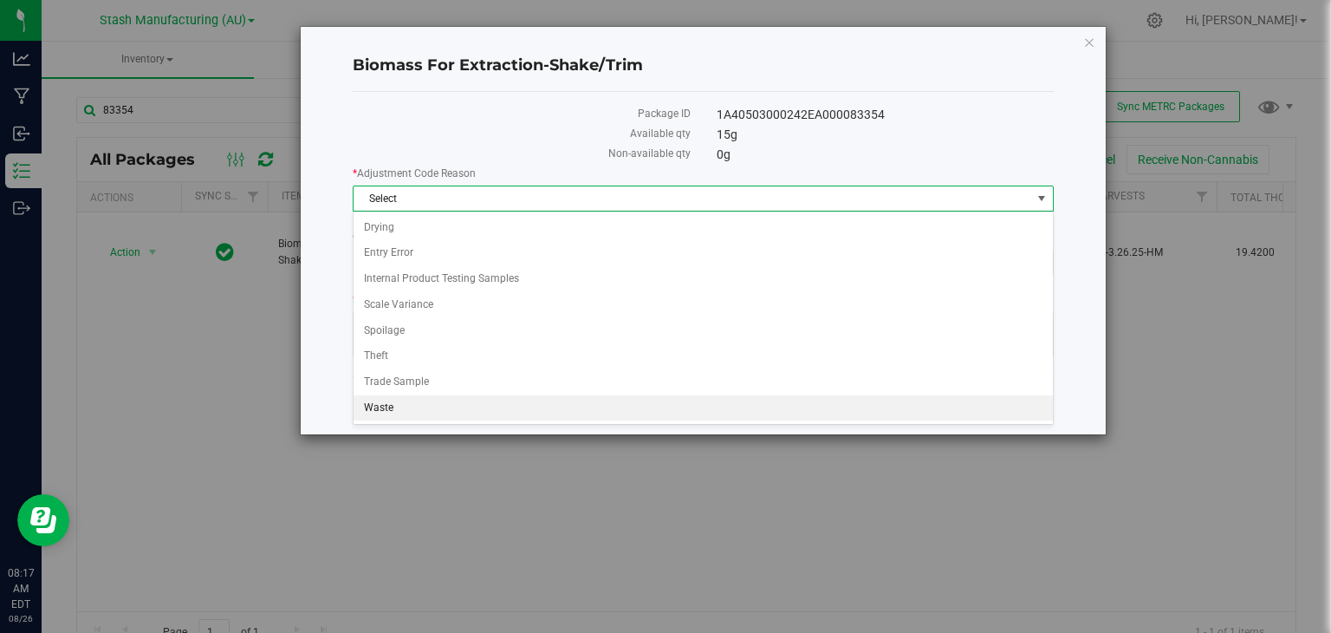
click at [432, 405] on li "Waste" at bounding box center [703, 408] width 699 height 26
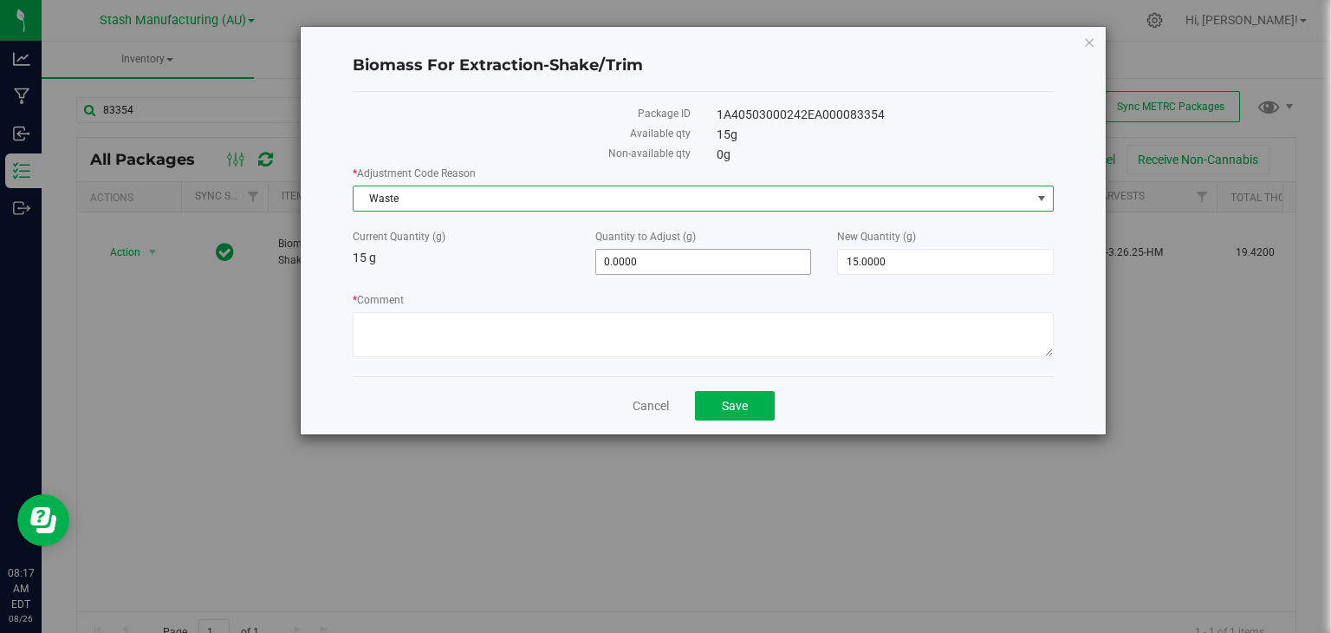
click at [750, 269] on span "0.0000 0" at bounding box center [703, 262] width 217 height 26
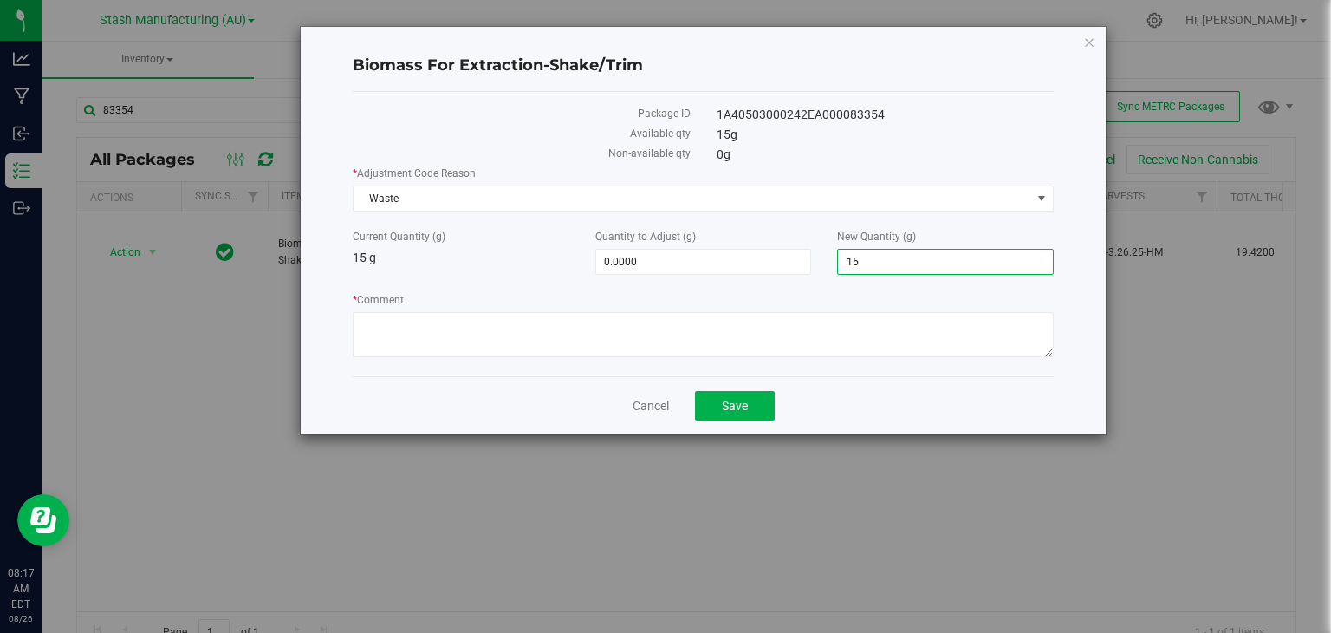
click at [905, 268] on span "15.0000 15" at bounding box center [945, 262] width 217 height 26
type input "1"
type input "0"
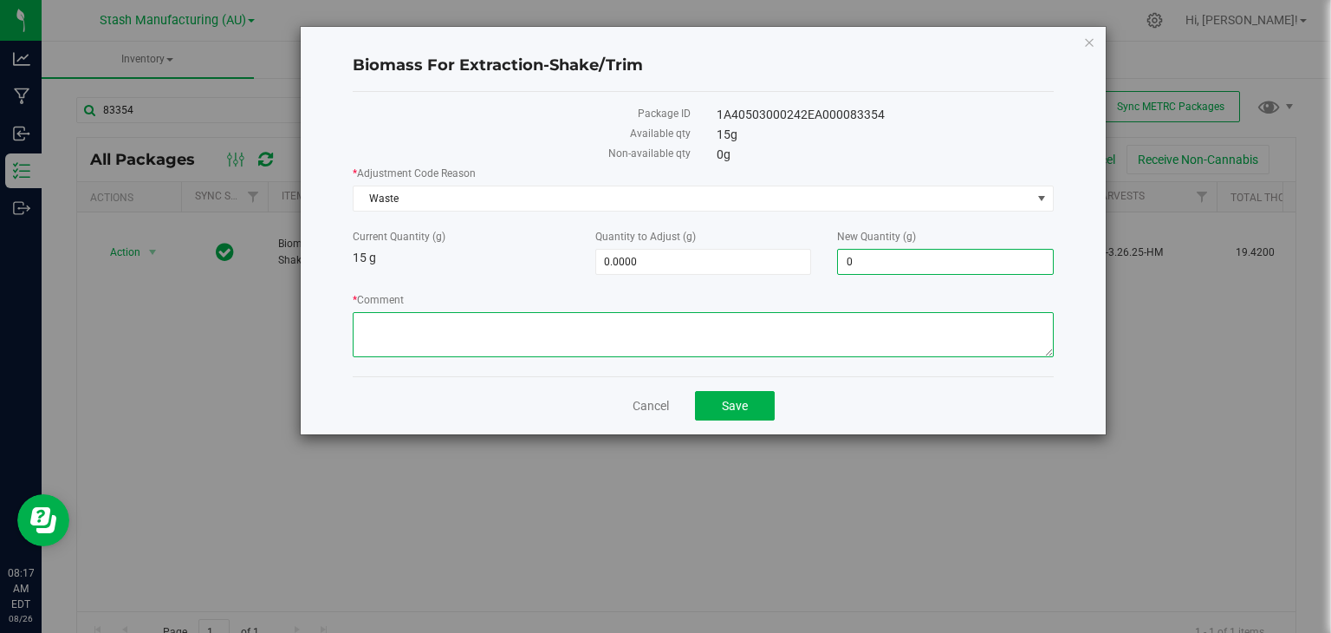
type input "-15.0000"
type input "0.0000"
click at [767, 312] on textarea "* Comment" at bounding box center [703, 334] width 701 height 45
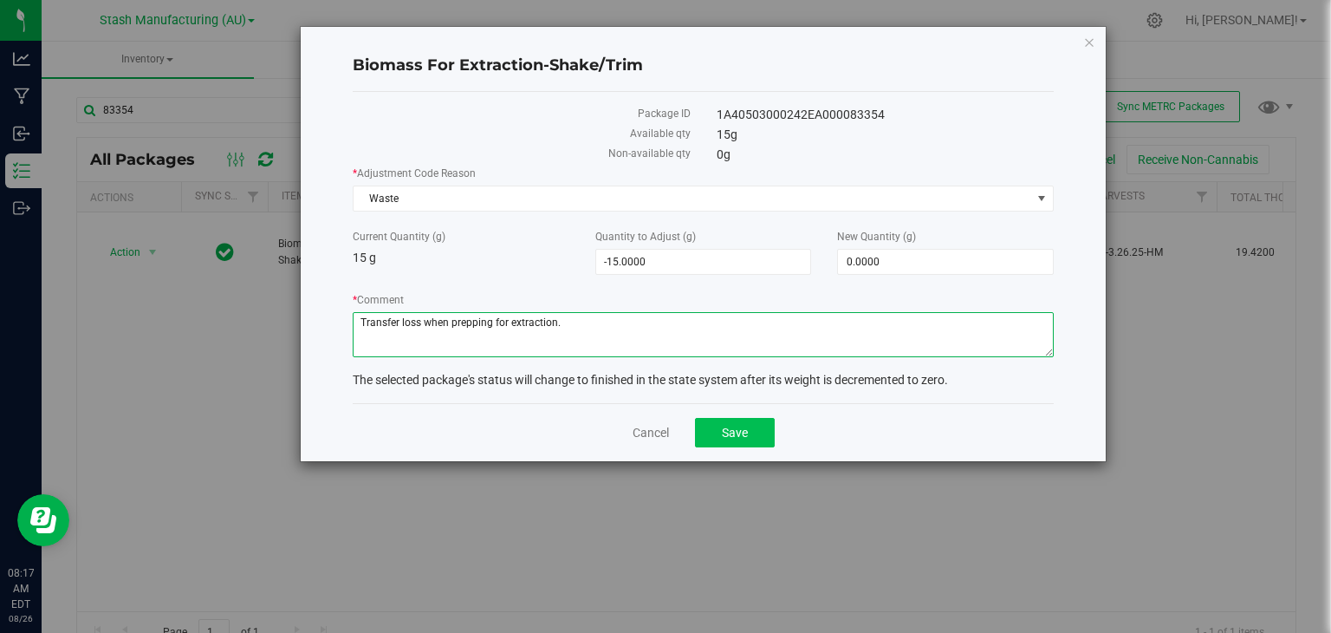
type textarea "Transfer loss when prepping for extraction."
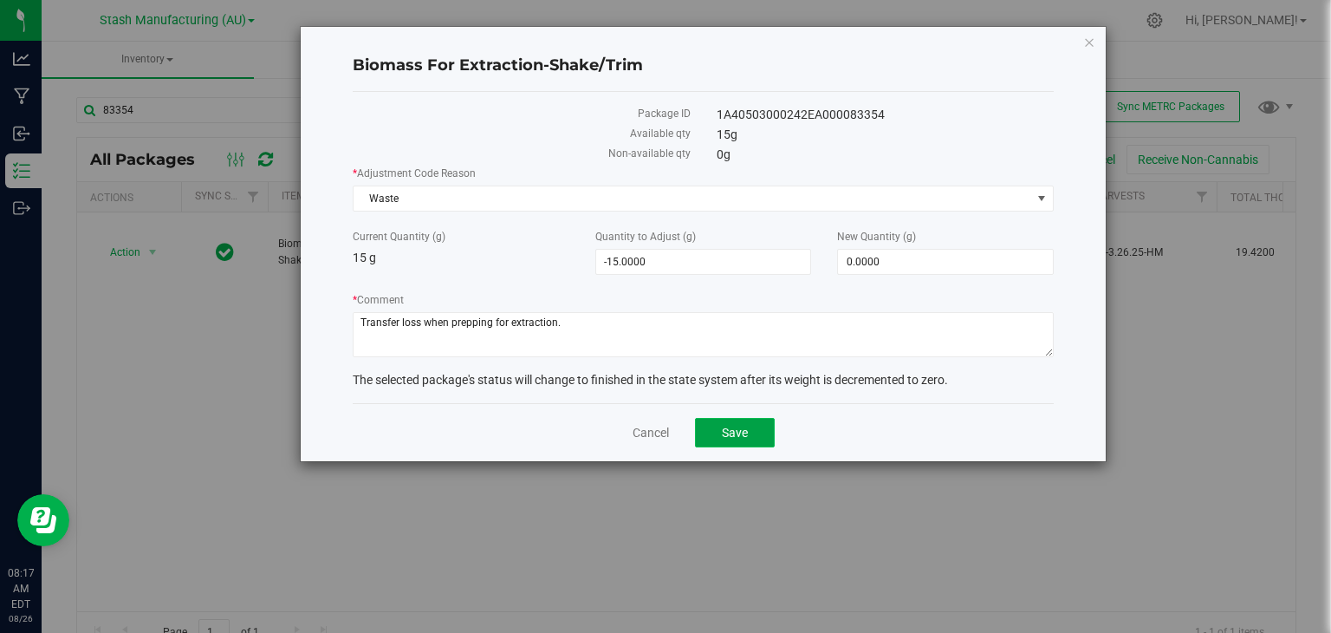
click at [728, 426] on span "Save" at bounding box center [735, 432] width 26 height 14
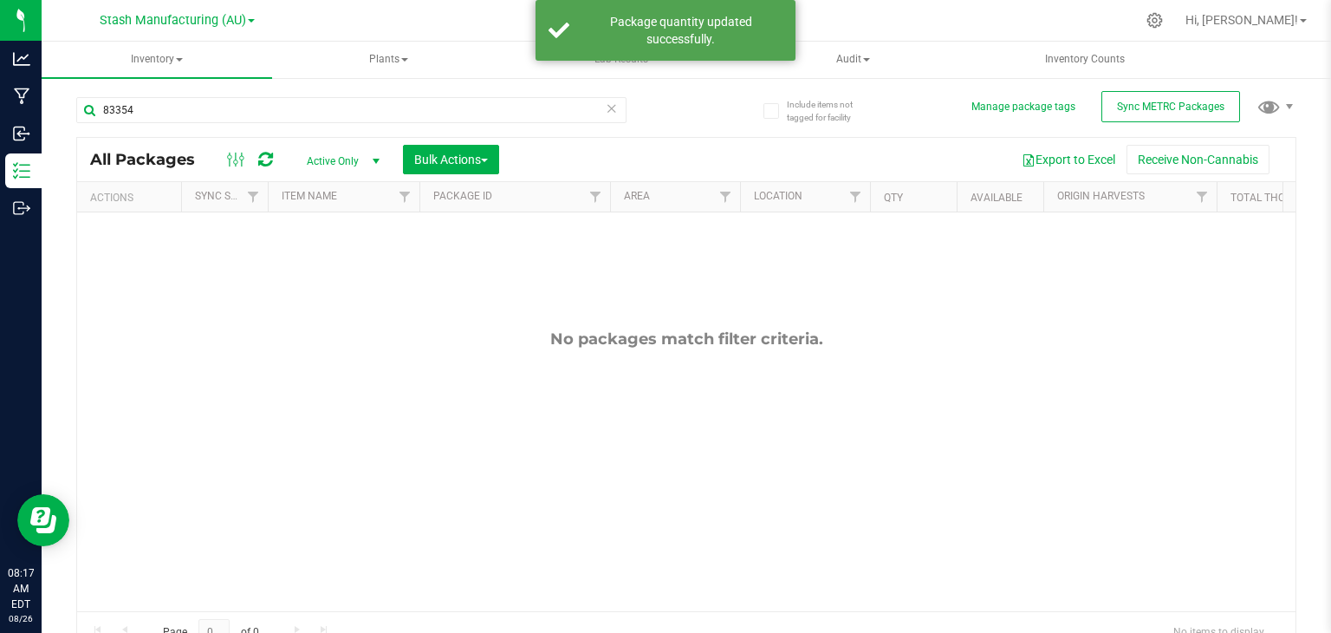
click at [606, 107] on icon at bounding box center [612, 107] width 12 height 21
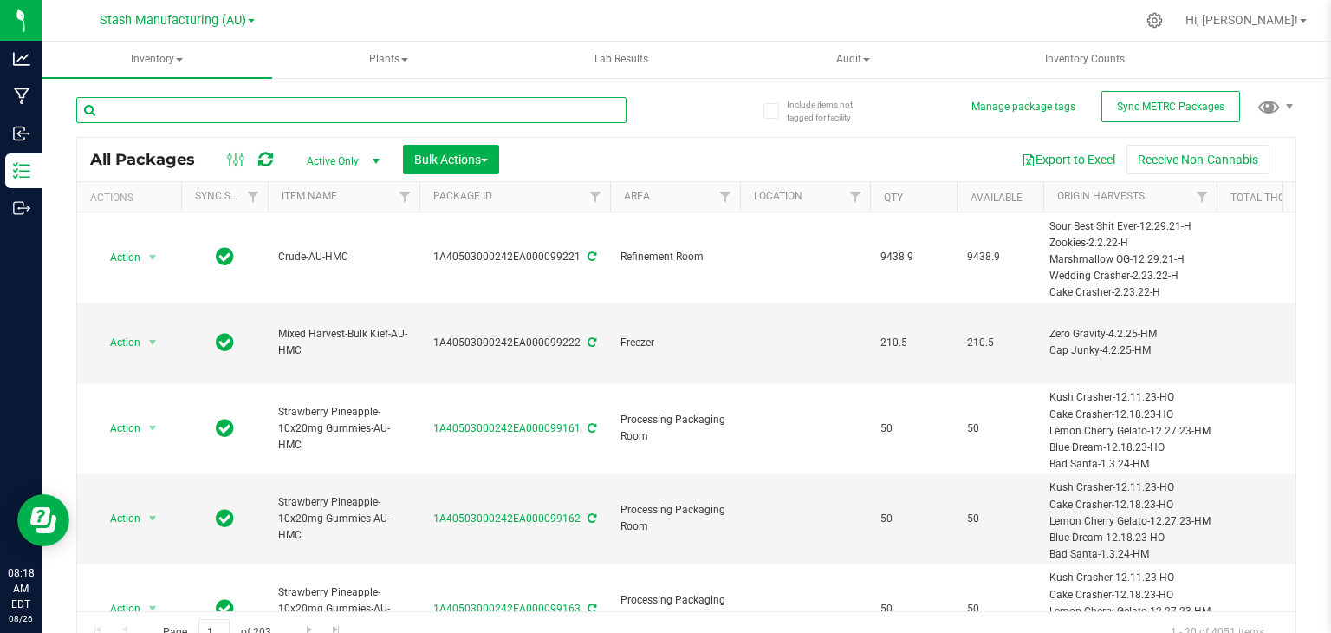
click at [258, 118] on input "text" at bounding box center [351, 110] width 550 height 26
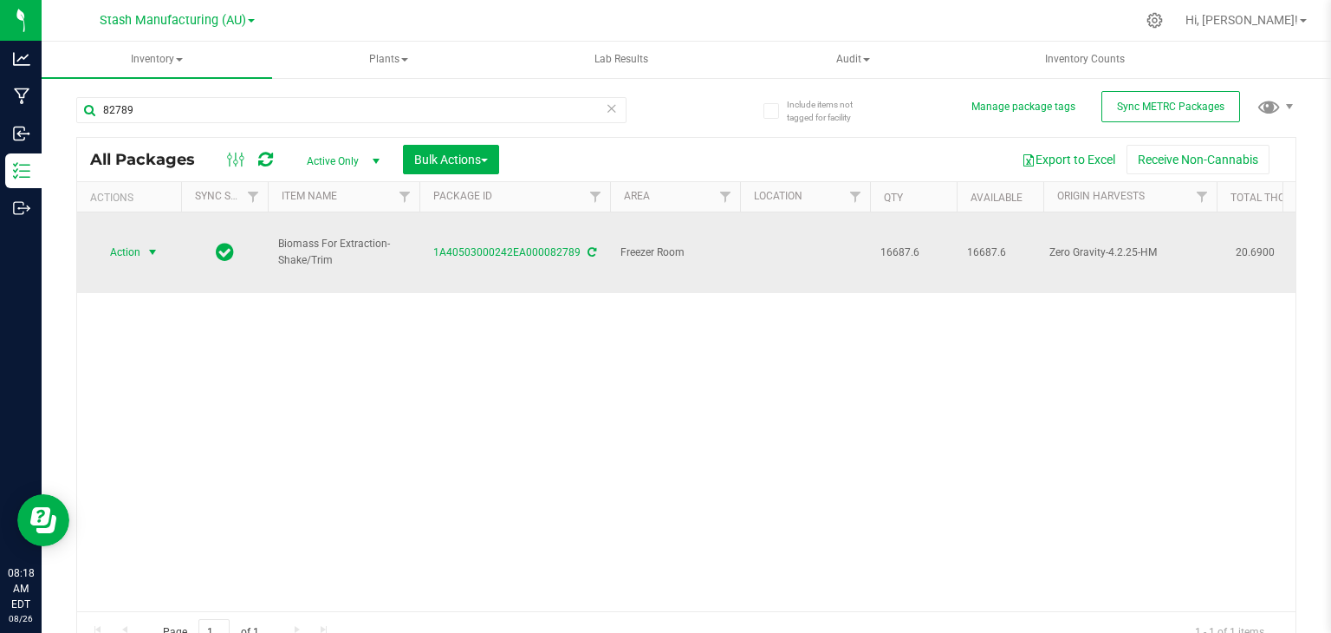
click at [153, 245] on span "select" at bounding box center [153, 252] width 14 height 14
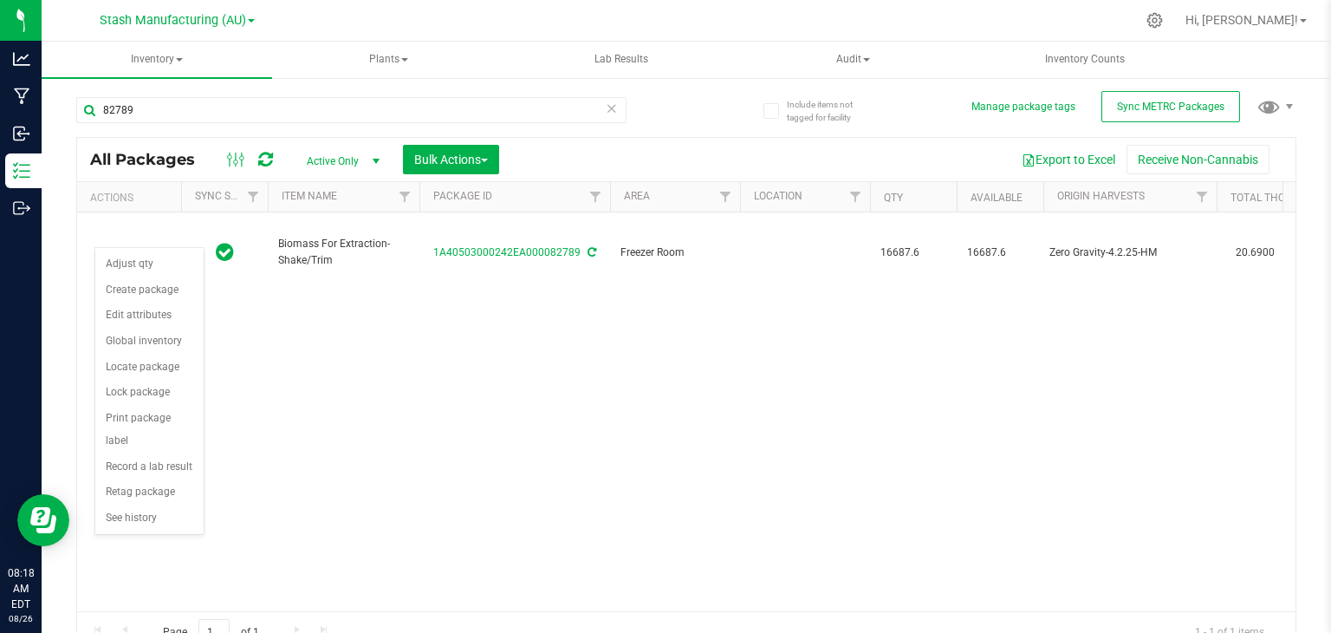
click at [360, 402] on div "Action Action Adjust qty Create package Edit attributes Global inventory Locate…" at bounding box center [686, 411] width 1218 height 399
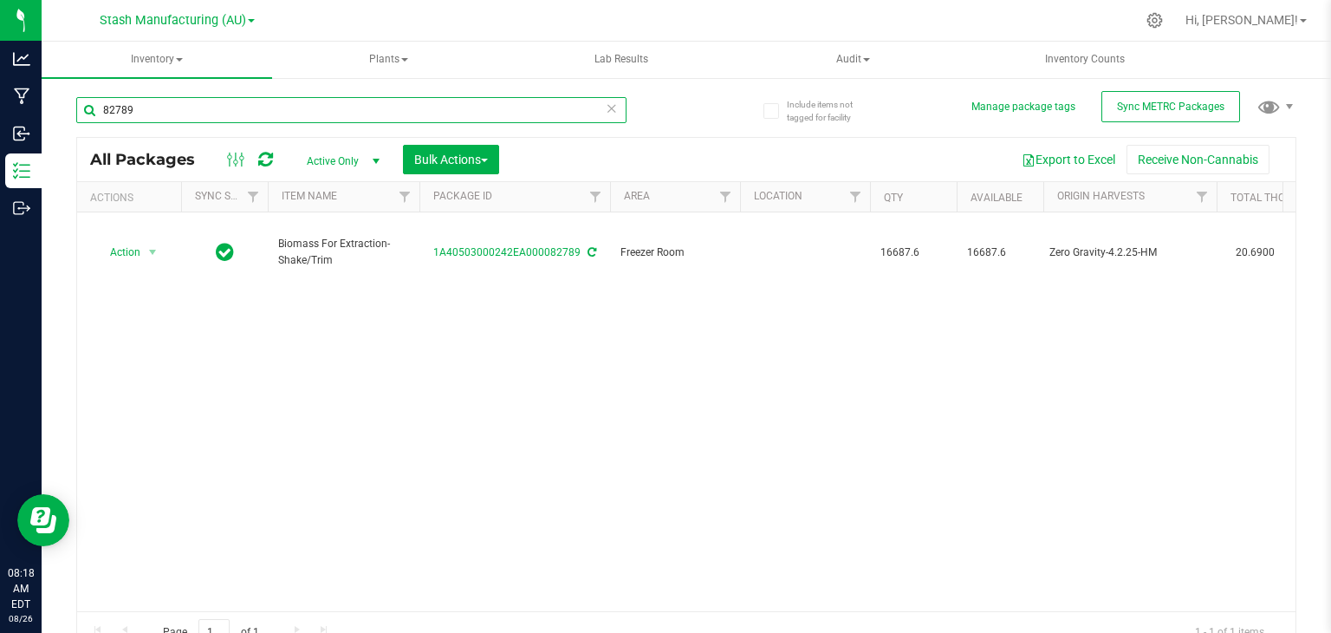
click at [531, 120] on input "82789" at bounding box center [351, 110] width 550 height 26
type input "8"
type input "7"
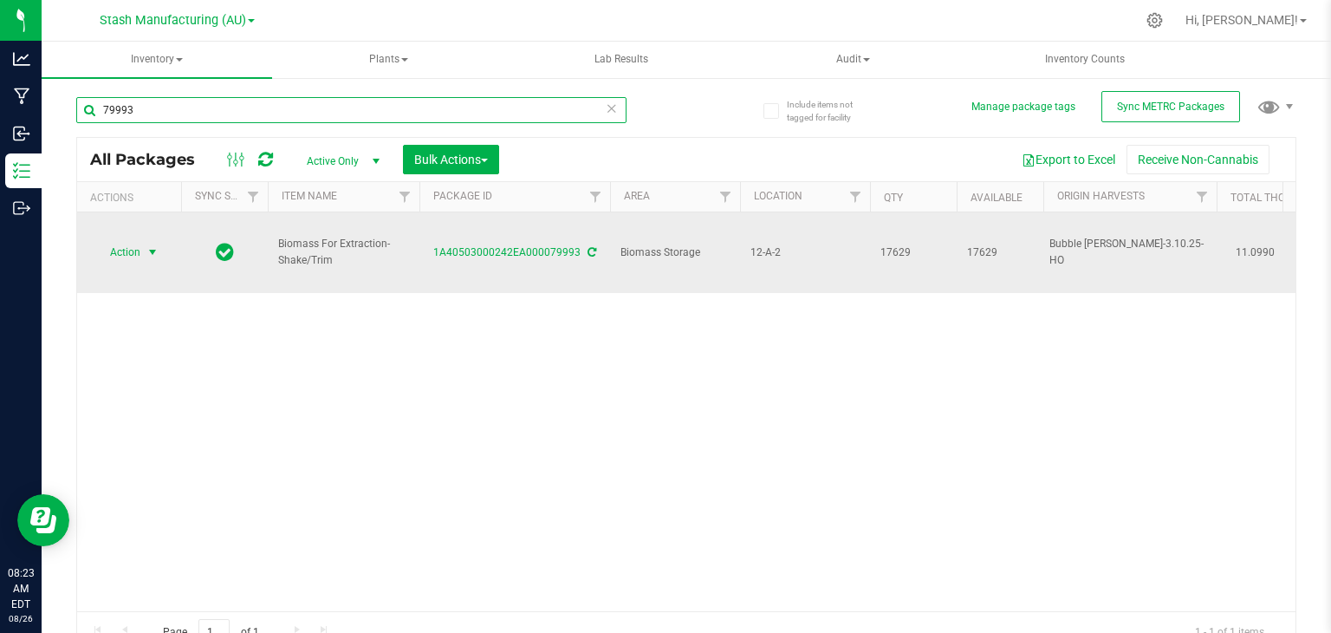
type input "79993"
click at [146, 245] on span "select" at bounding box center [153, 252] width 14 height 14
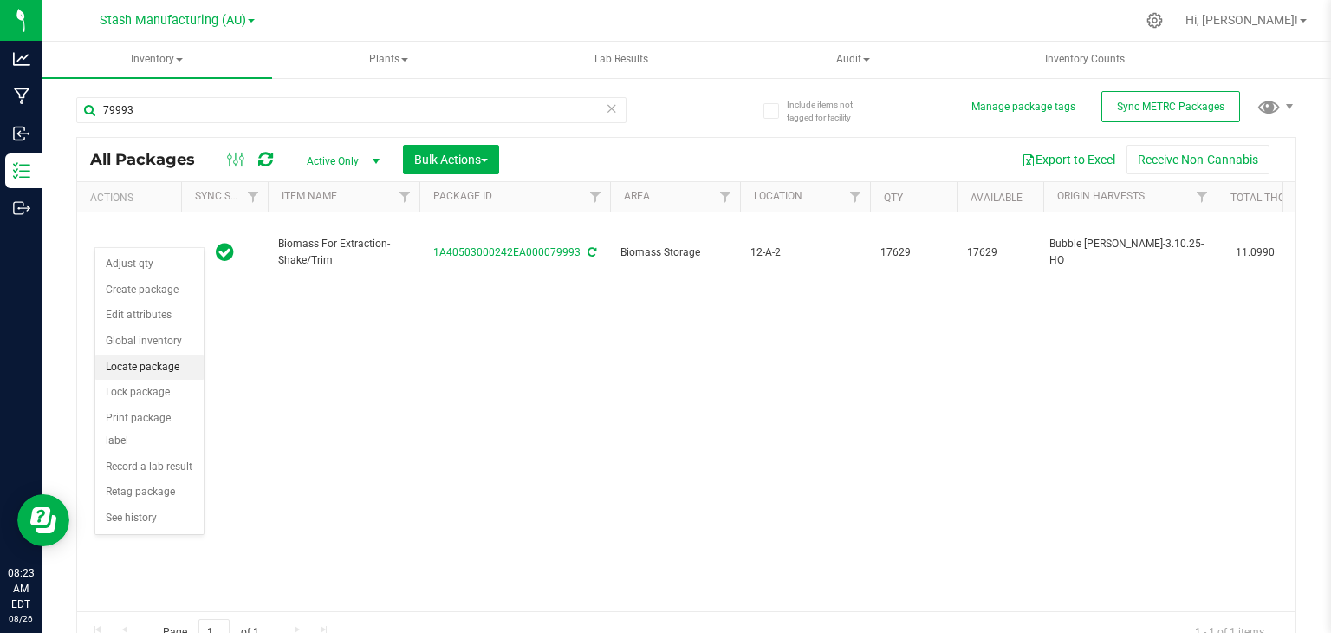
click at [147, 371] on li "Locate package" at bounding box center [149, 367] width 108 height 26
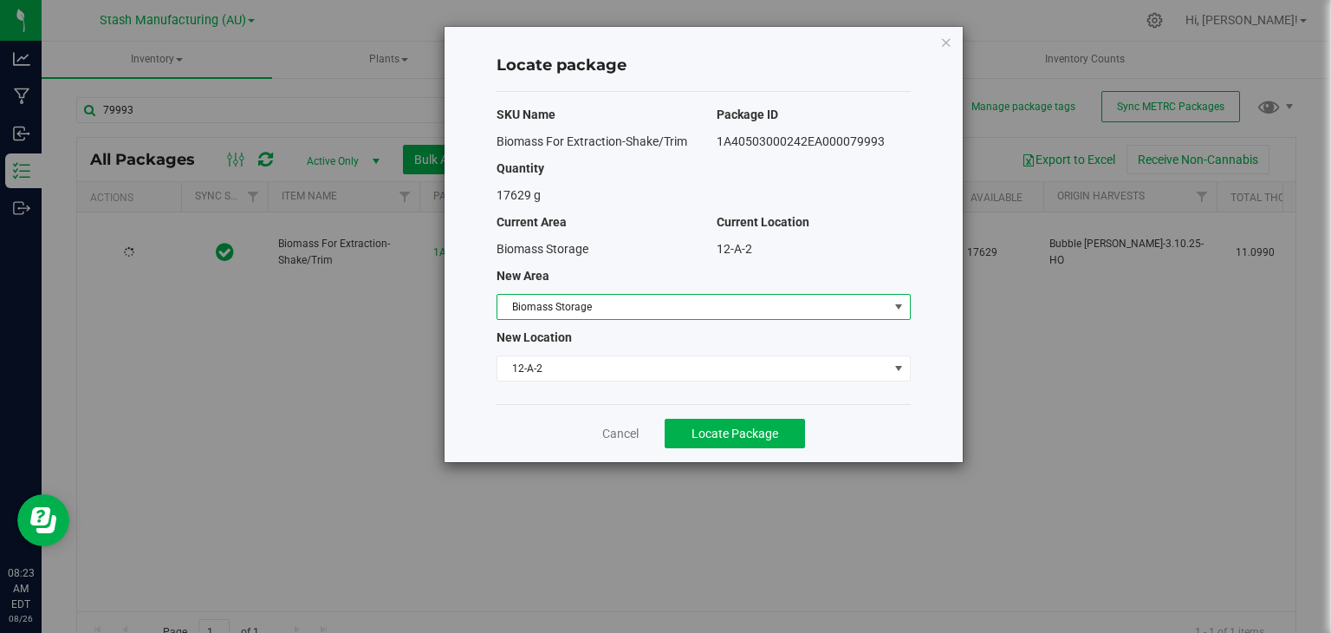
click at [657, 312] on span "Biomass Storage" at bounding box center [692, 307] width 391 height 24
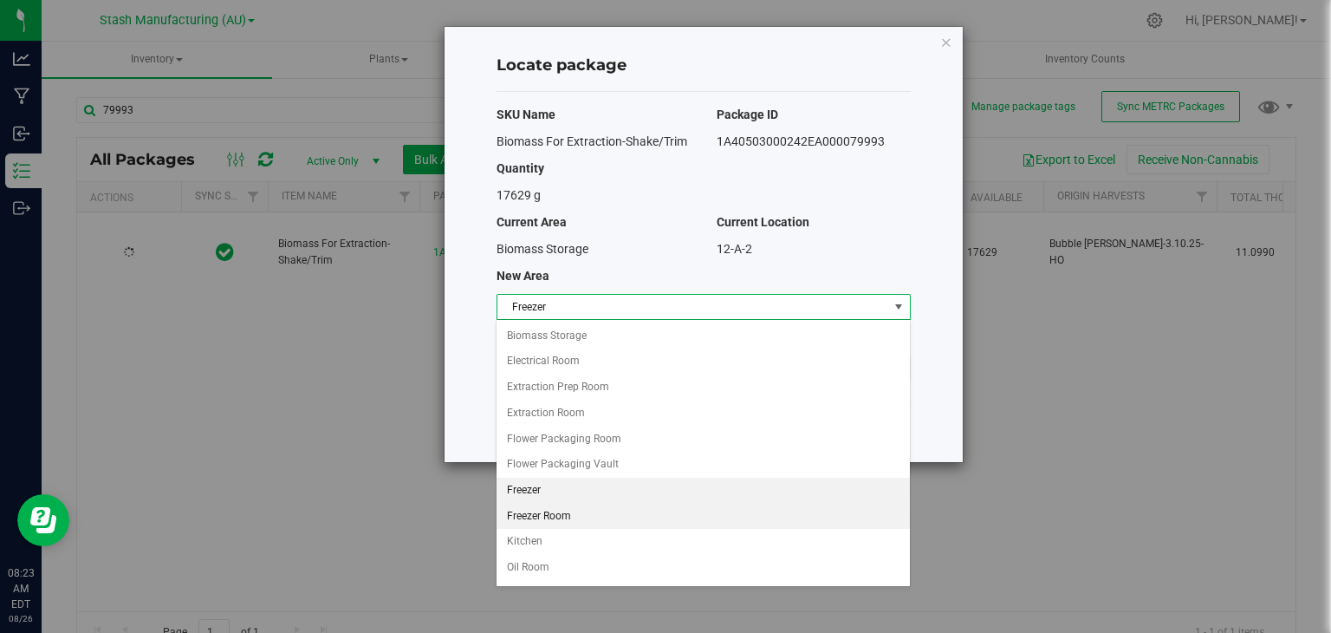
click at [583, 510] on li "Freezer Room" at bounding box center [703, 516] width 412 height 26
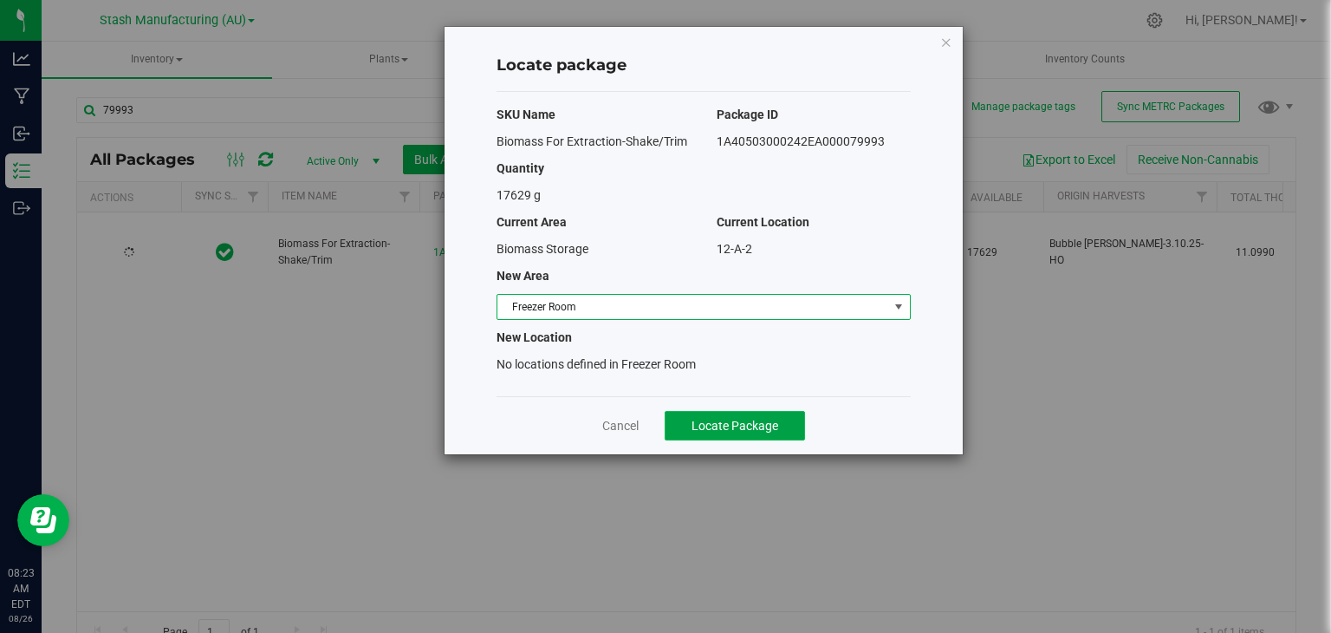
click at [752, 424] on span "Locate Package" at bounding box center [735, 426] width 87 height 14
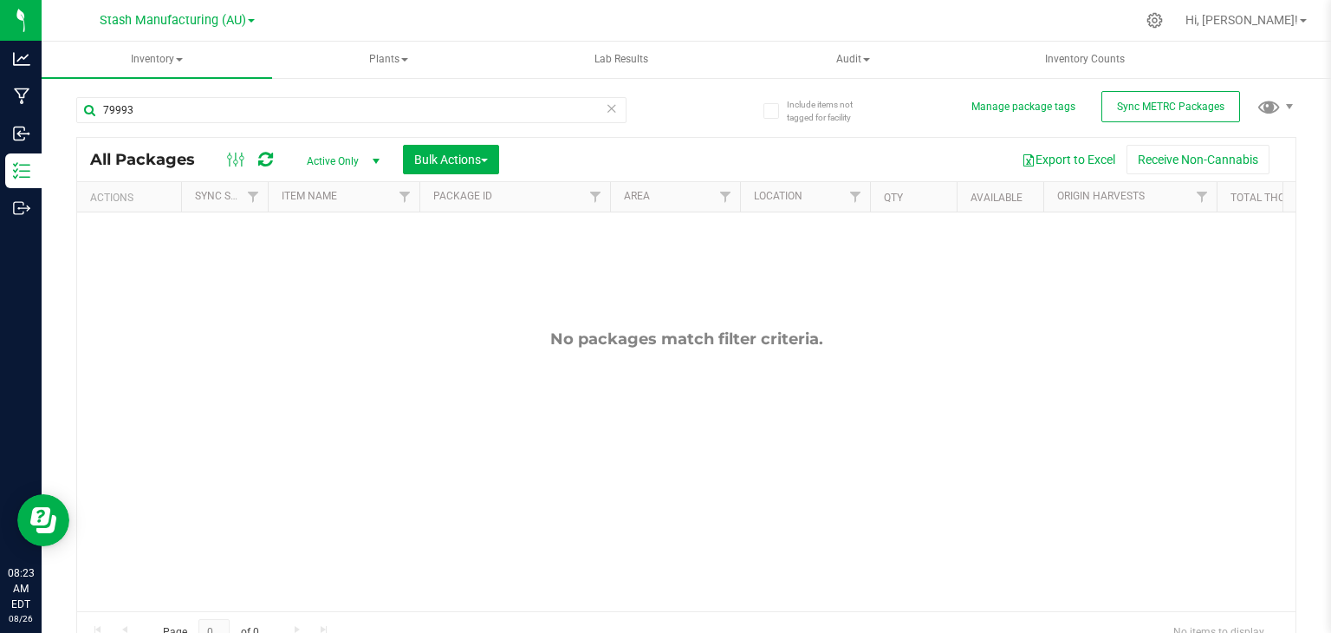
click at [606, 106] on icon at bounding box center [612, 107] width 12 height 21
